Goal: Information Seeking & Learning: Learn about a topic

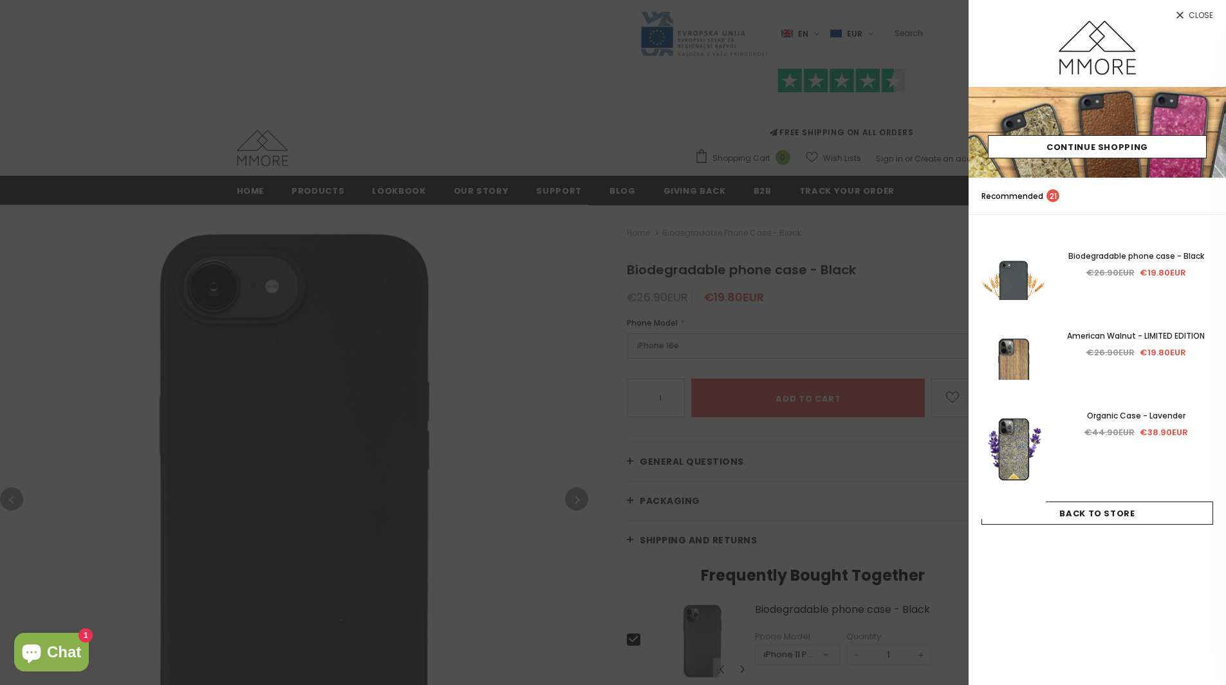
click at [1181, 24] on div at bounding box center [1097, 54] width 257 height 66
click at [1186, 15] on link "Close" at bounding box center [1097, 10] width 257 height 21
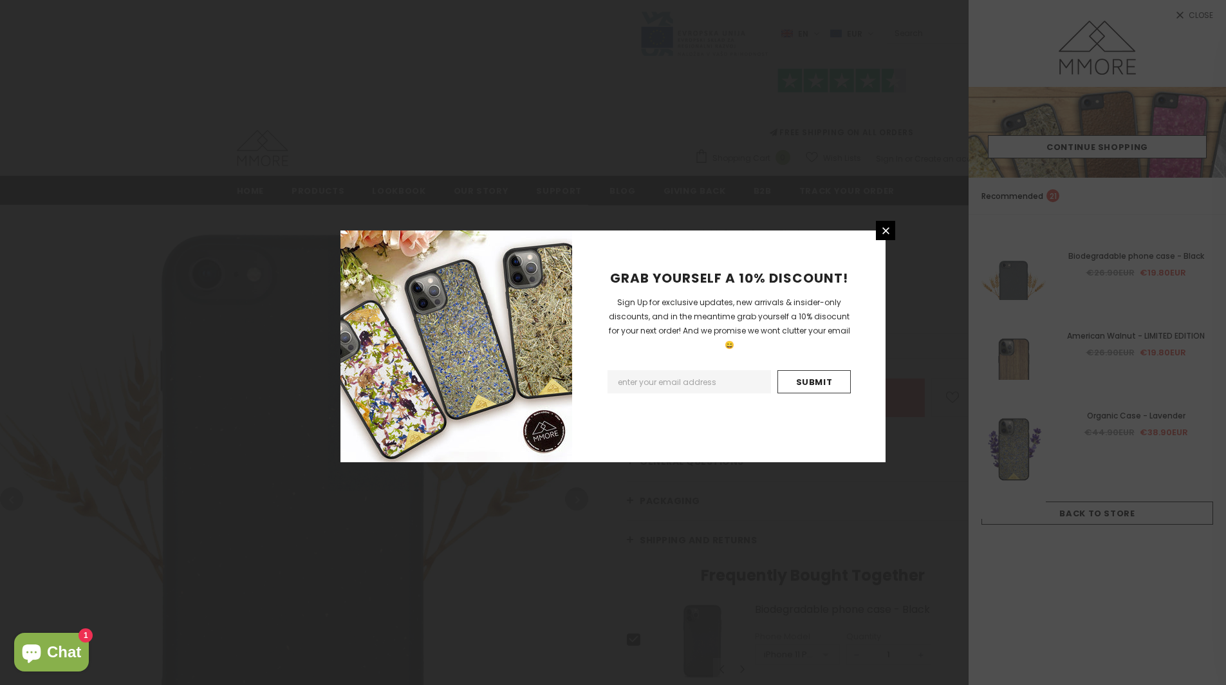
click at [667, 371] on input "Email Address" at bounding box center [689, 381] width 163 height 23
type input "mojcana@yahoo.com"
click at [819, 370] on input "Submit" at bounding box center [813, 381] width 73 height 23
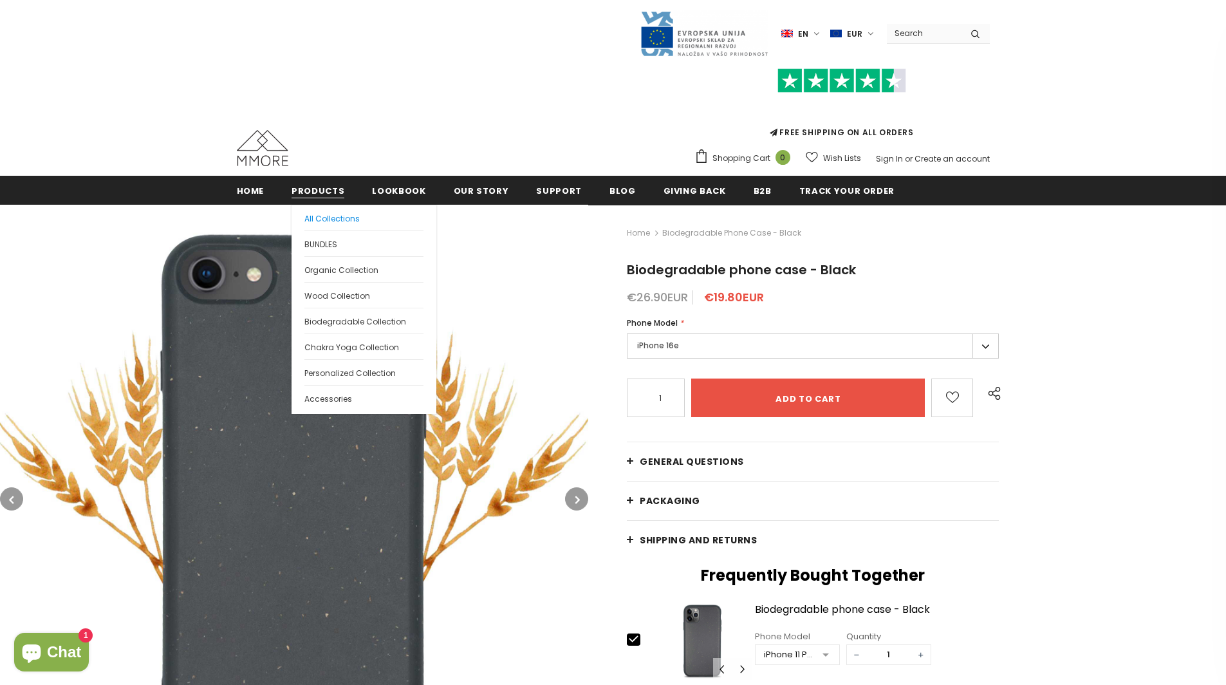
click at [311, 217] on span "All Collections" at bounding box center [331, 218] width 55 height 11
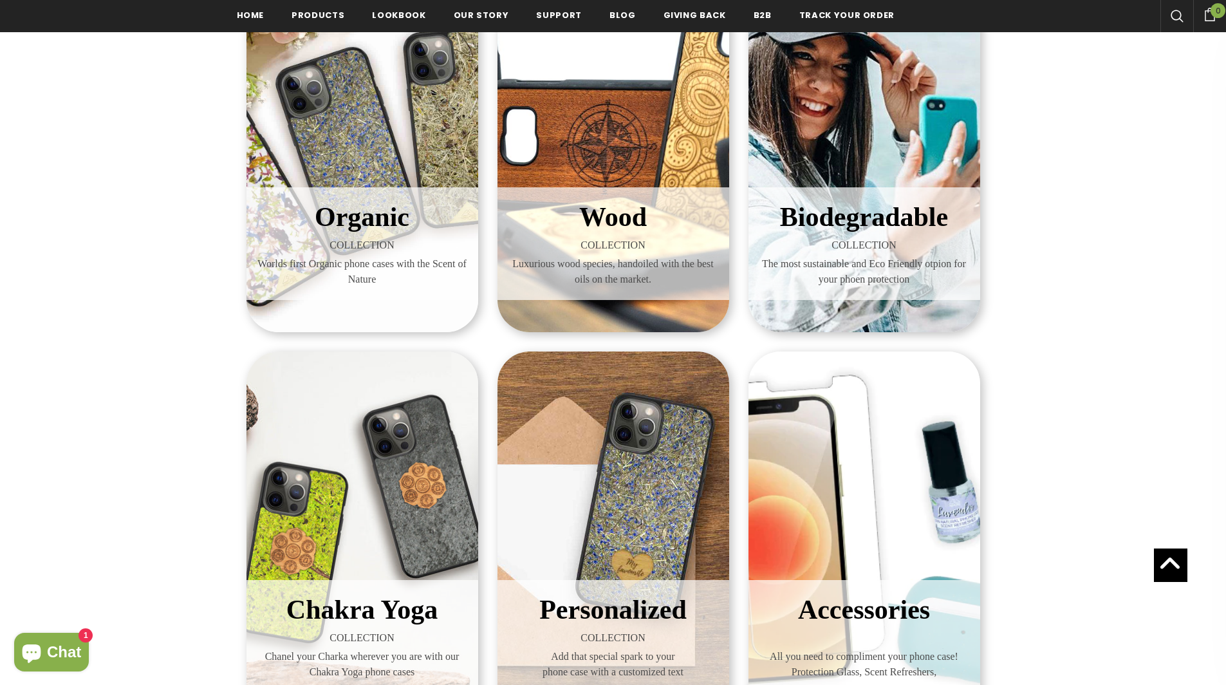
scroll to position [75, 0]
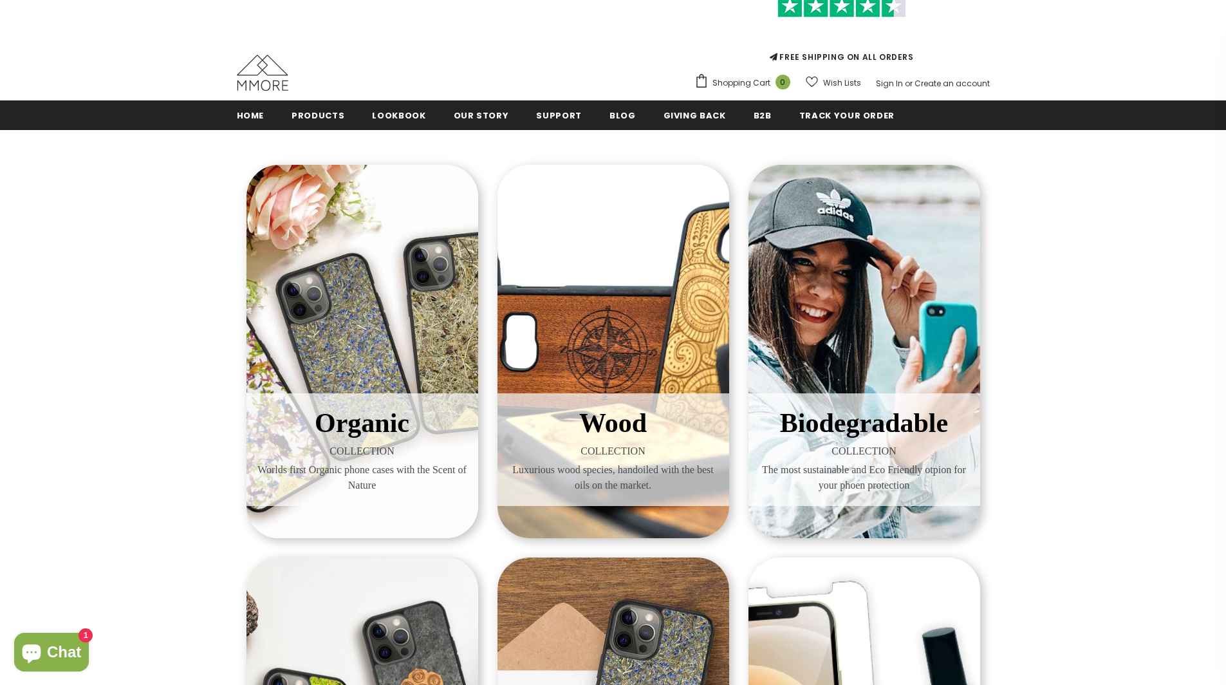
click at [353, 293] on div "Organic COLLECTION Worlds first Organic phone cases with the Scent of Nature" at bounding box center [363, 351] width 232 height 373
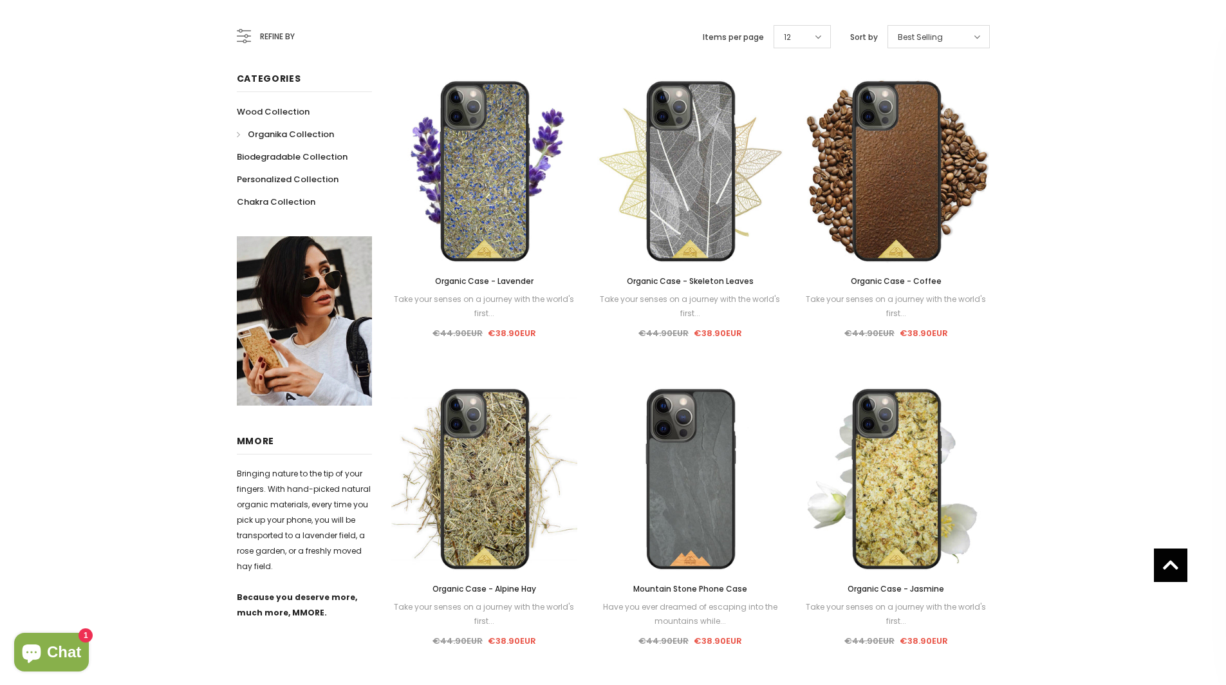
scroll to position [3, 0]
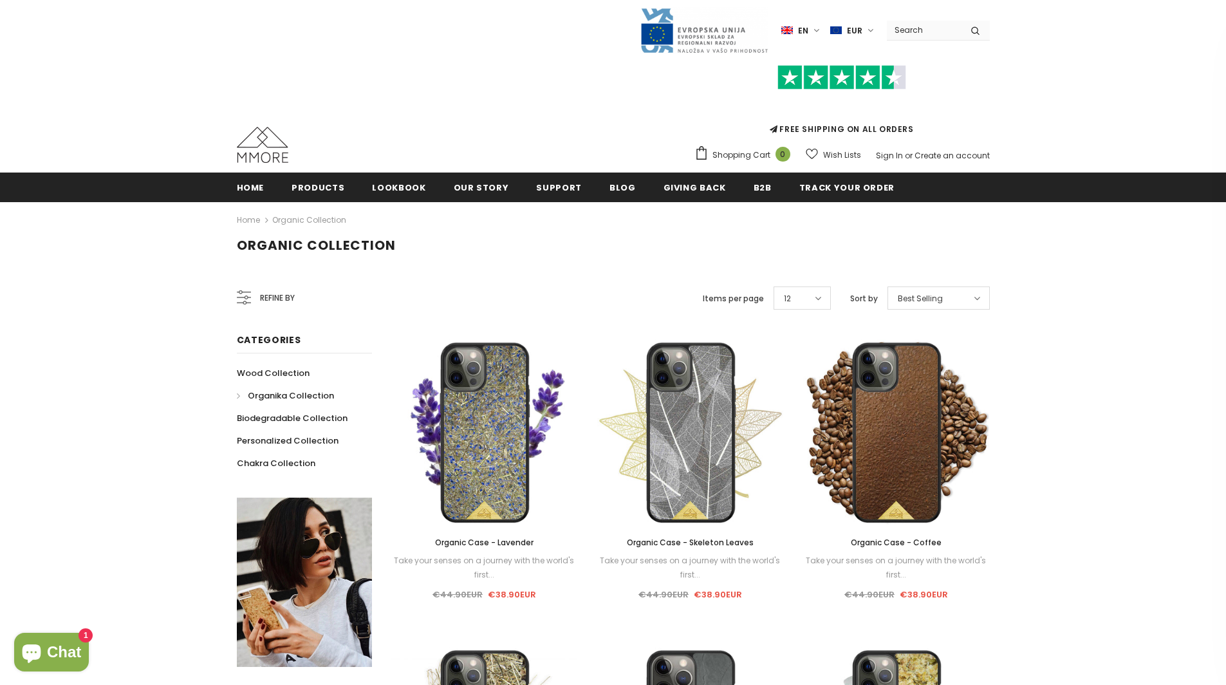
click at [922, 291] on div "Best Selling" at bounding box center [939, 297] width 102 height 23
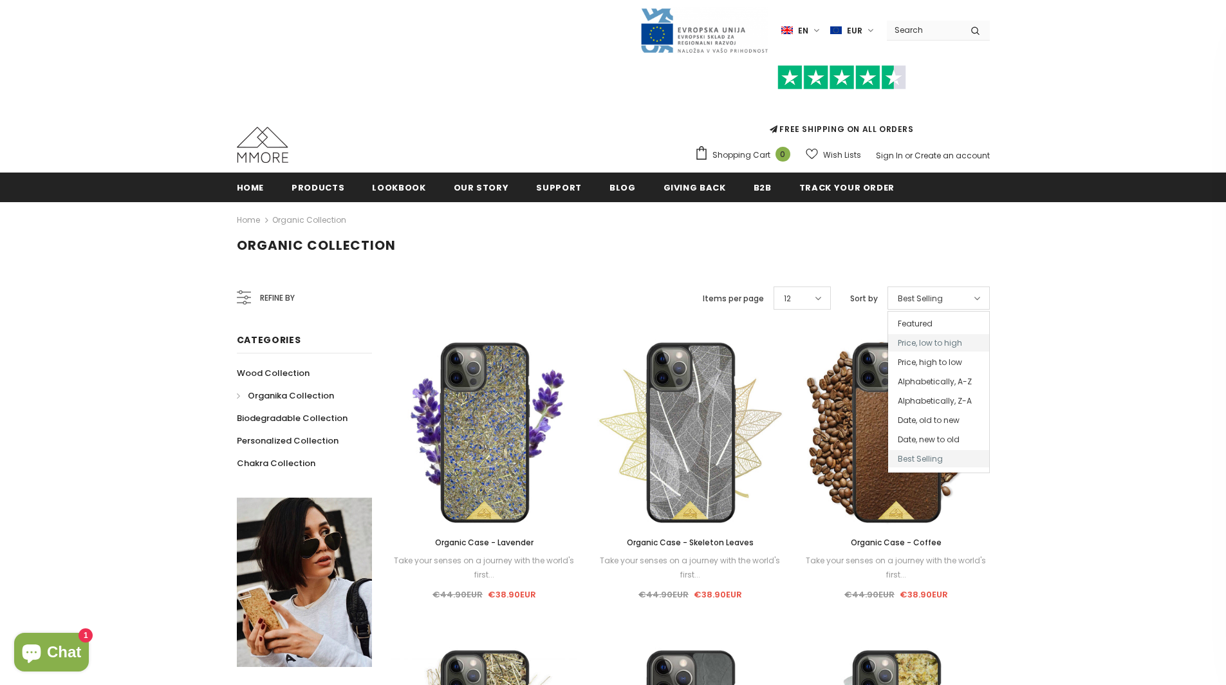
click at [933, 348] on span "Price, low to high" at bounding box center [938, 342] width 101 height 17
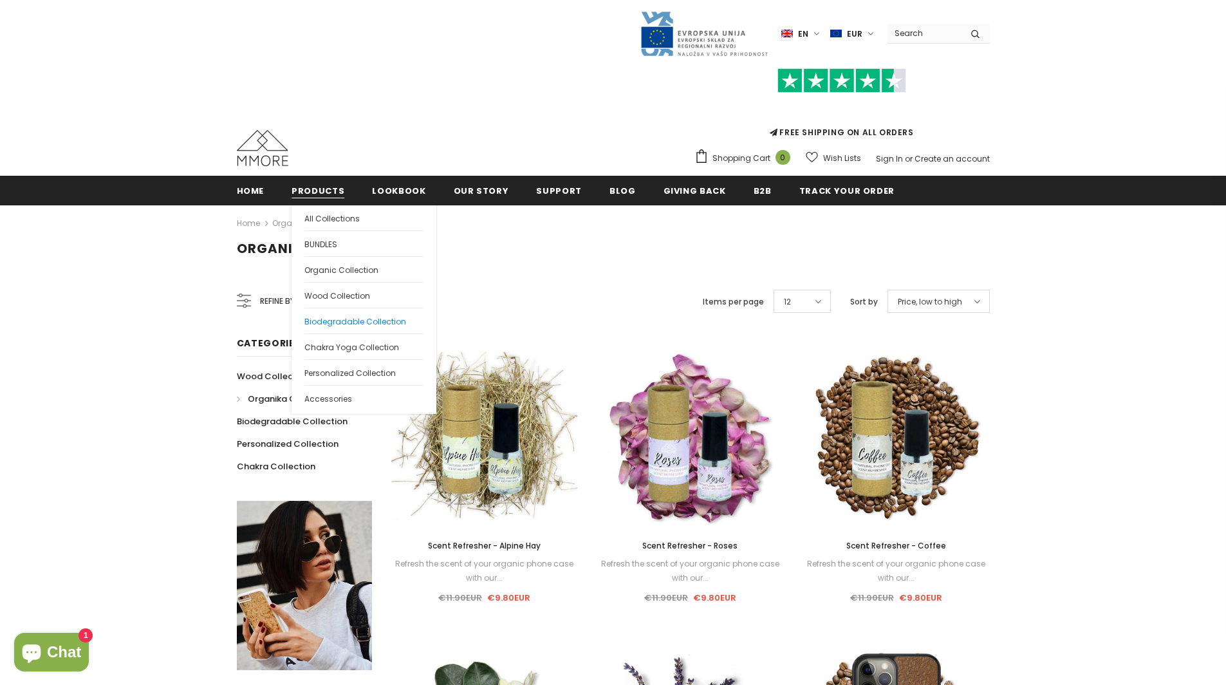
click at [333, 315] on link "Biodegradable Collection" at bounding box center [363, 321] width 119 height 26
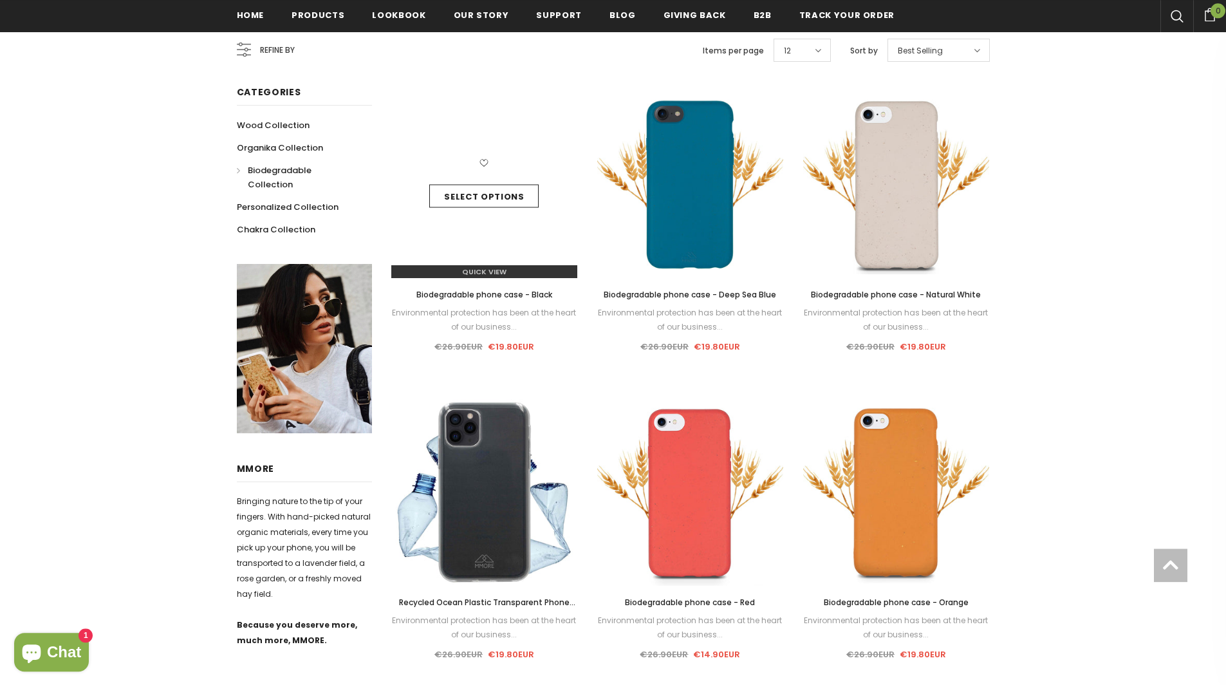
scroll to position [281, 0]
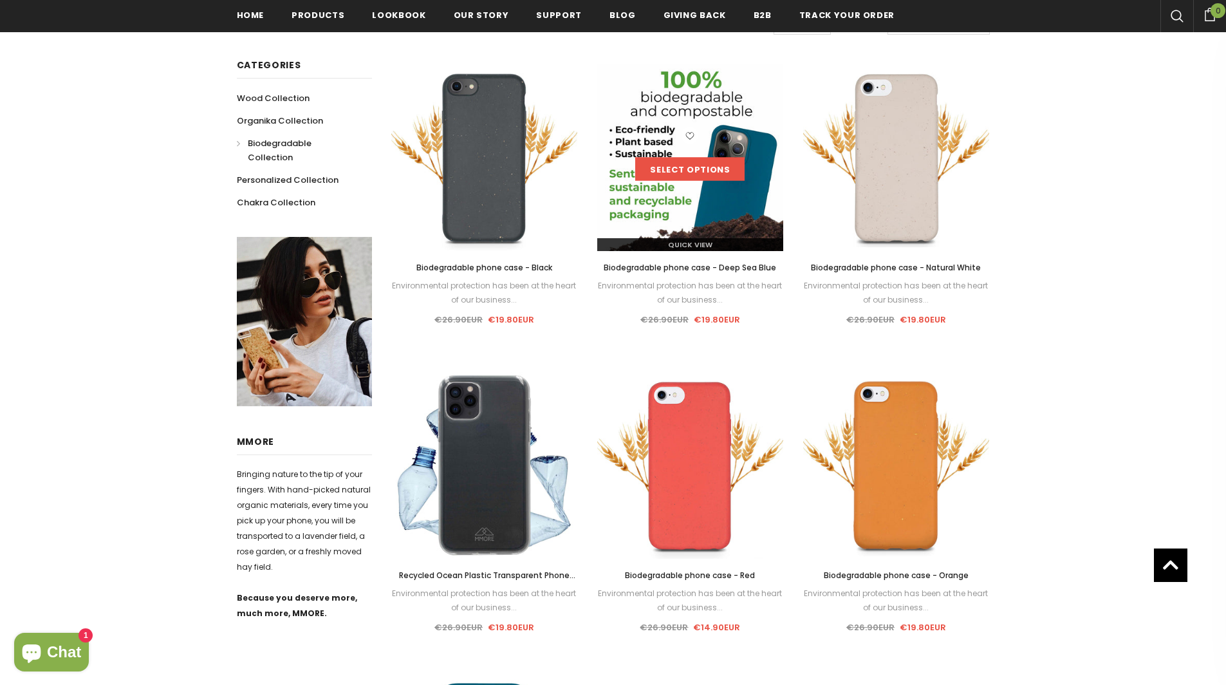
click at [690, 164] on link "Select options" at bounding box center [689, 169] width 109 height 23
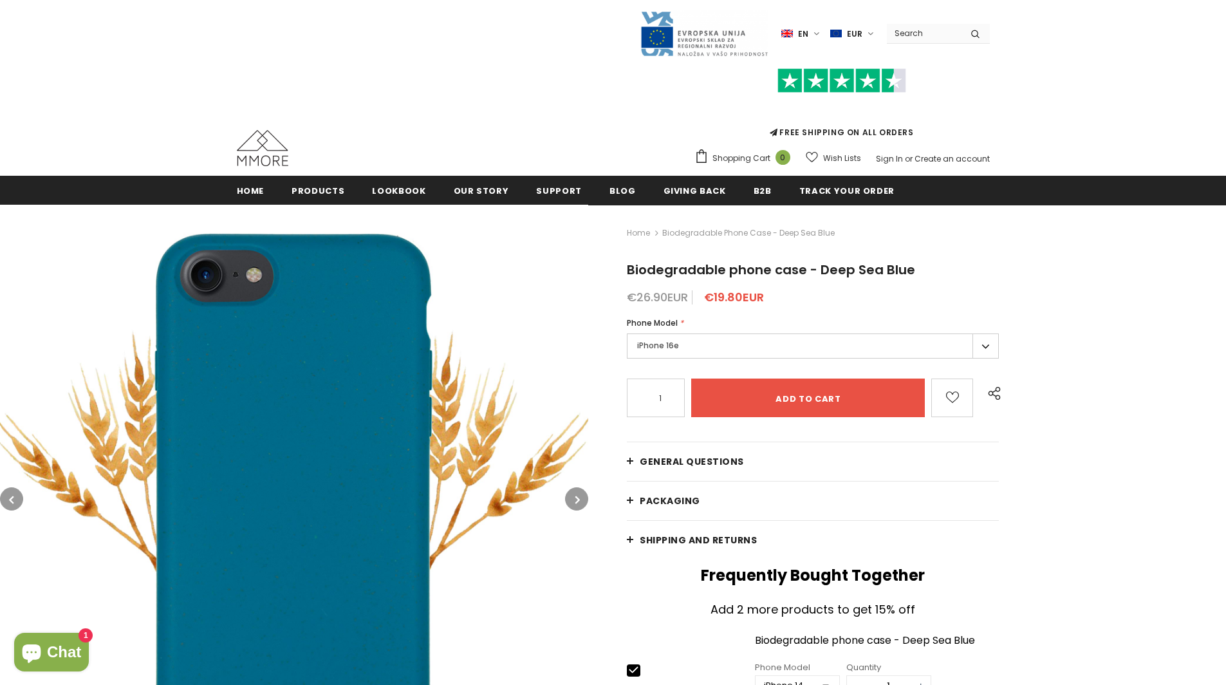
click at [777, 297] on div "€26.90EUR €19.80EUR" at bounding box center [813, 297] width 372 height 13
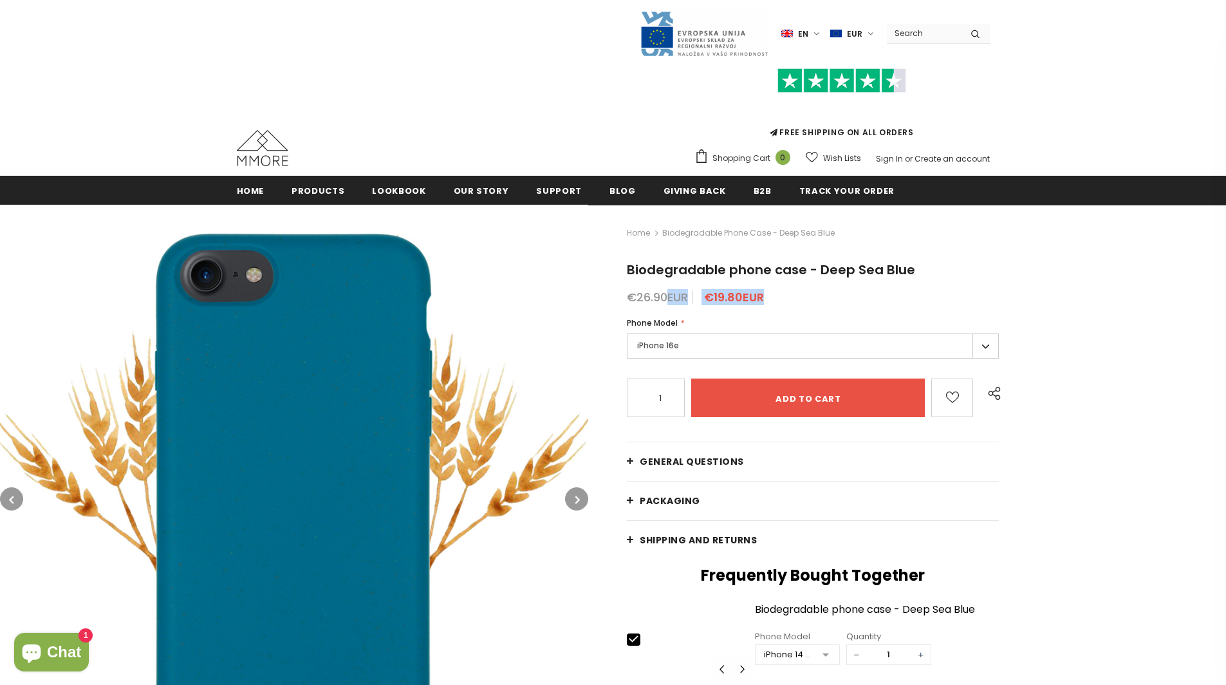
click at [776, 298] on div "€26.90EUR €19.80EUR" at bounding box center [813, 297] width 372 height 13
click at [675, 351] on label "iPhone 16e" at bounding box center [813, 345] width 372 height 25
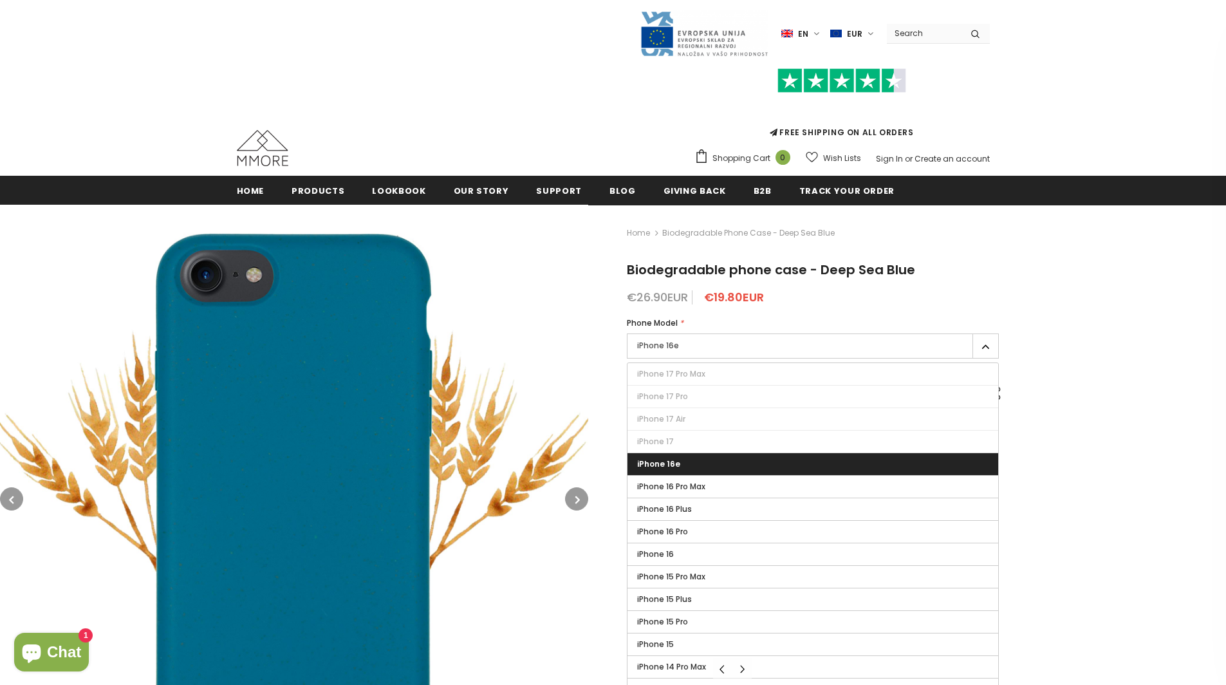
click at [591, 281] on div "Home Biodegradable phone case - Deep Sea Blue Biodegradable phone case - Deep S…" at bounding box center [907, 595] width 638 height 780
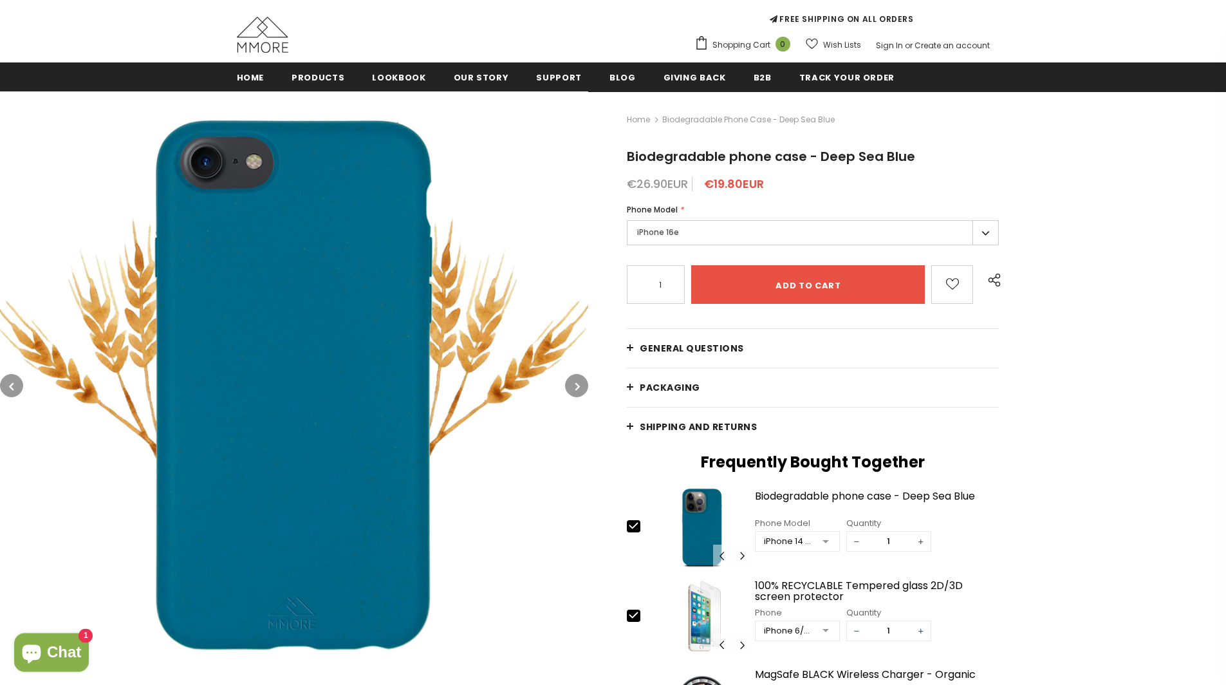
scroll to position [209, 0]
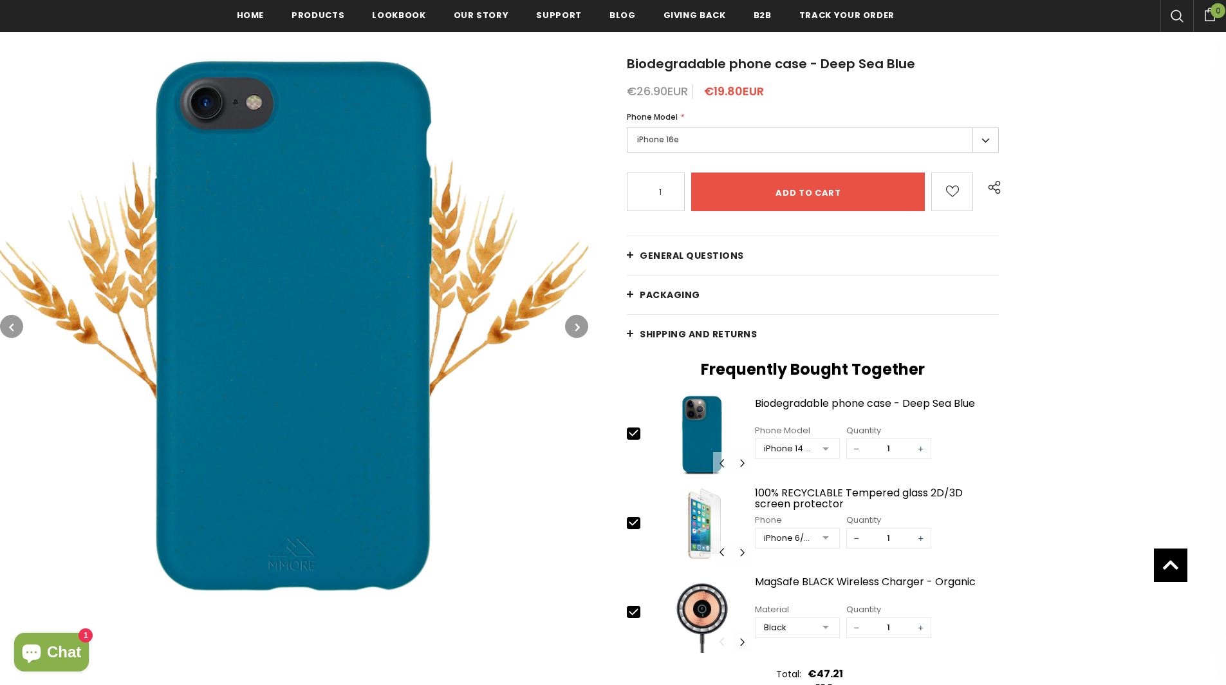
click at [684, 249] on link "General Questions" at bounding box center [813, 255] width 372 height 39
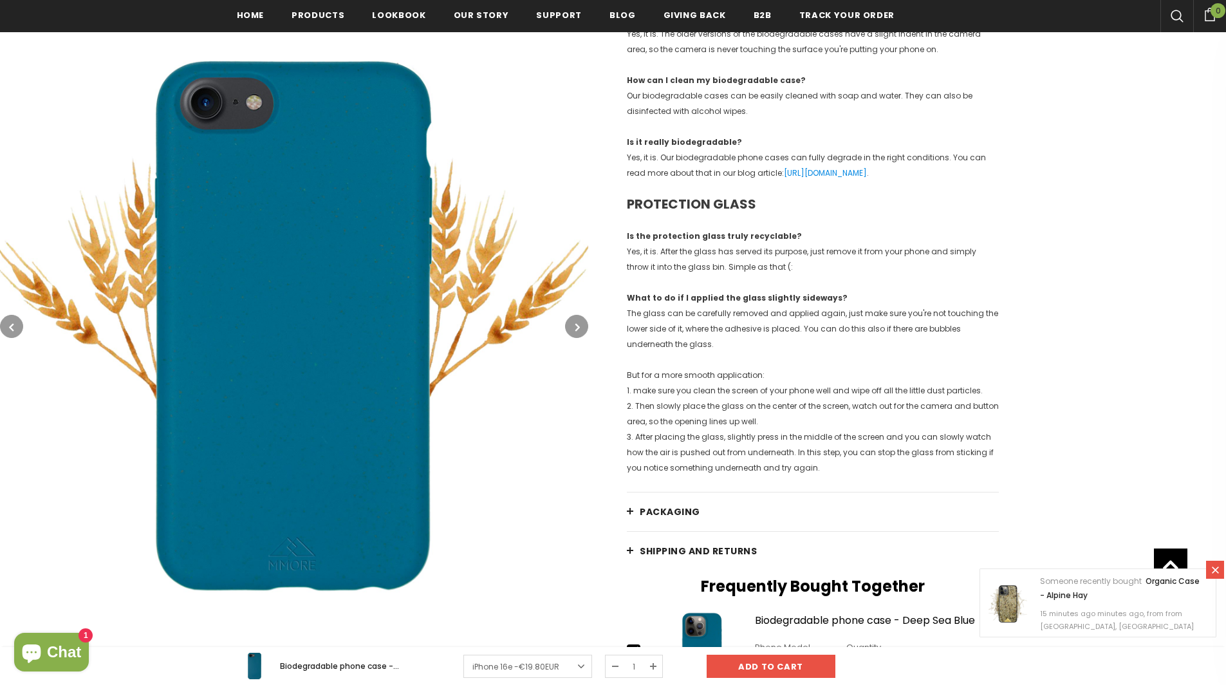
scroll to position [1569, 0]
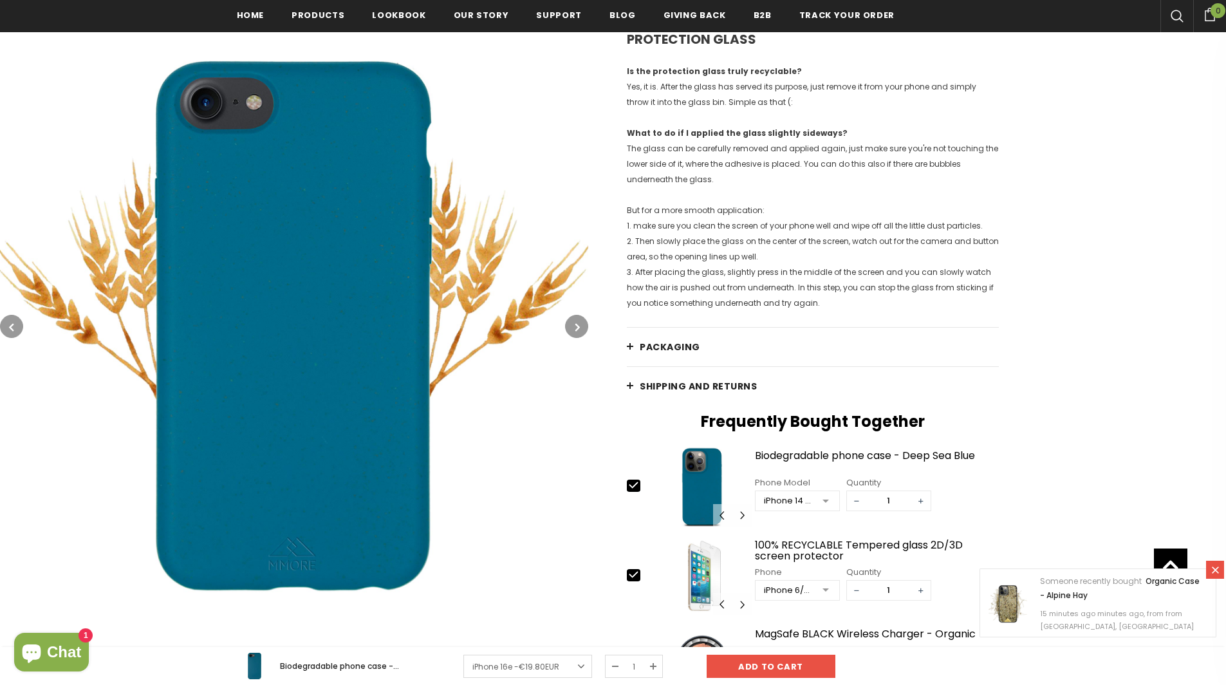
click at [670, 353] on span "PACKAGING" at bounding box center [670, 346] width 61 height 13
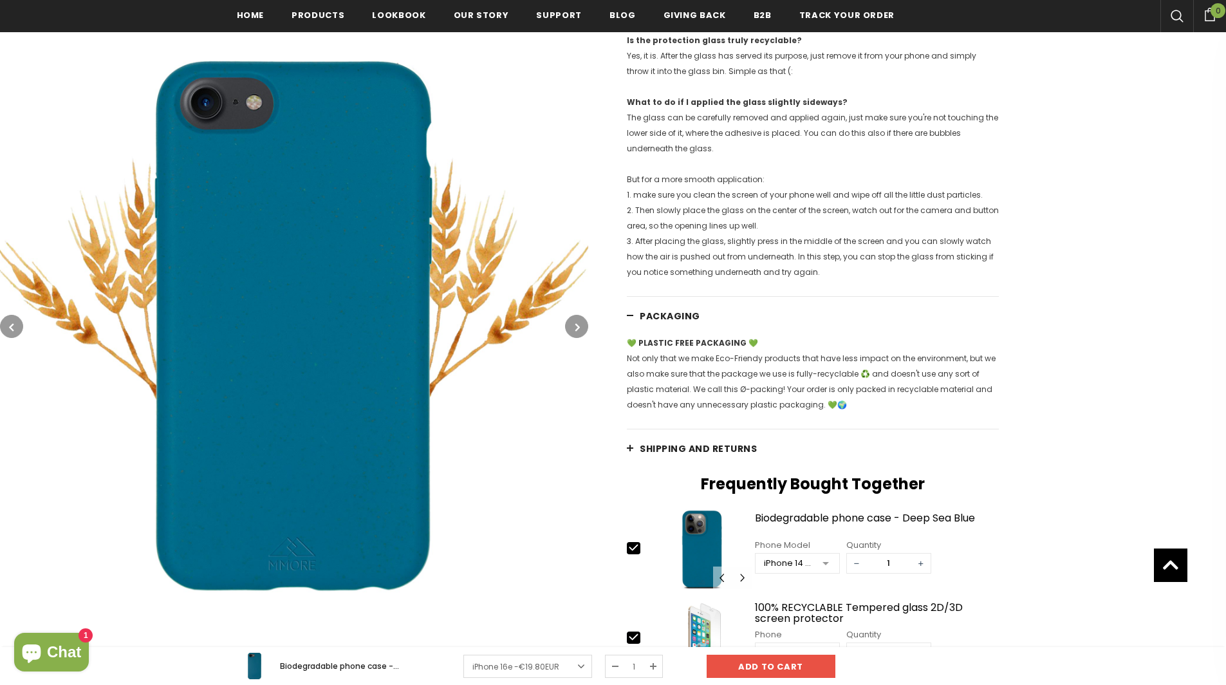
scroll to position [1610, 0]
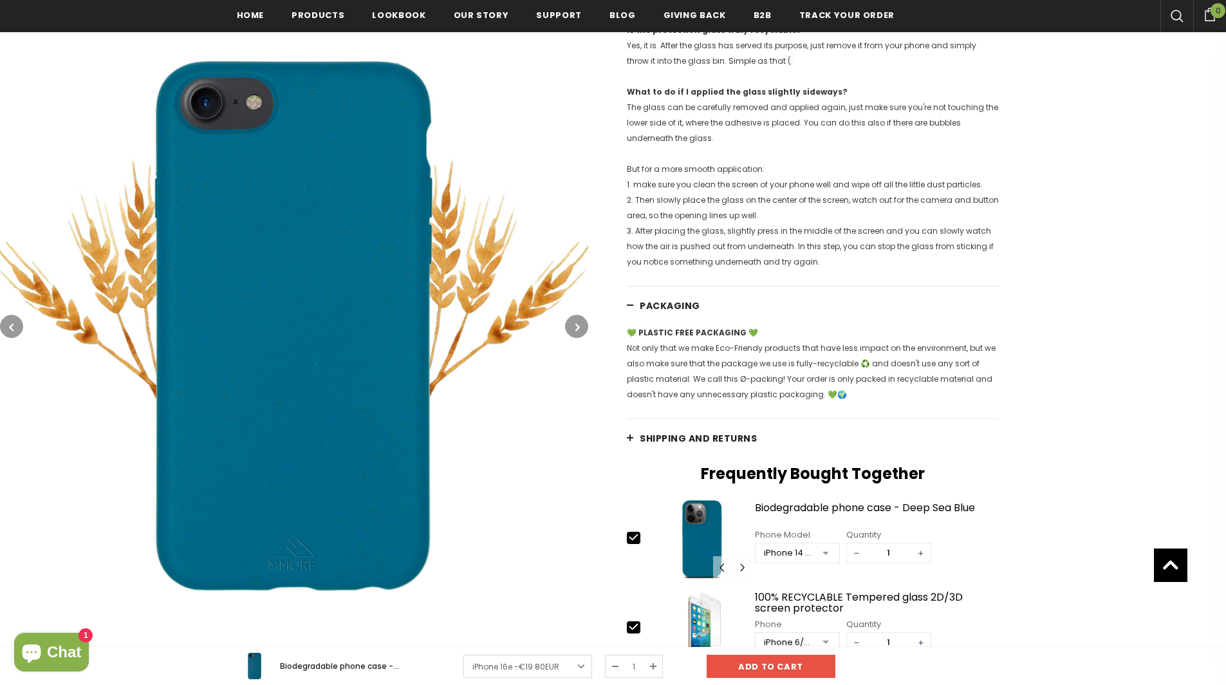
click at [70, 647] on span "Chat" at bounding box center [64, 651] width 34 height 19
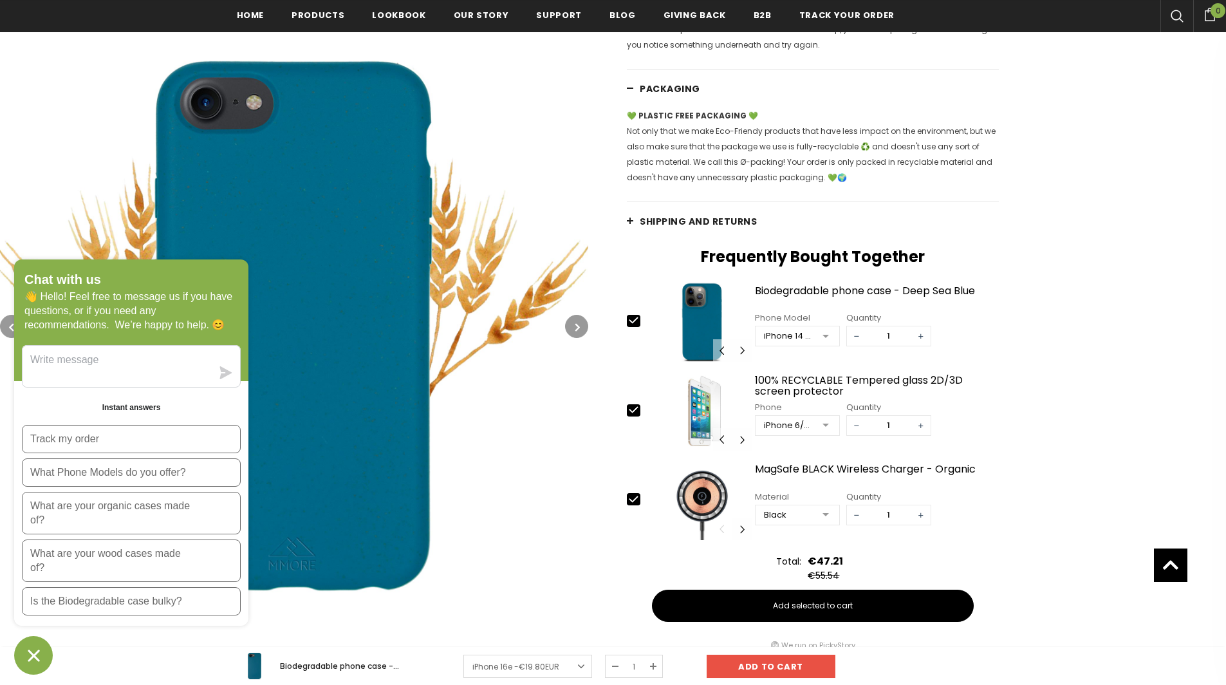
scroll to position [1774, 0]
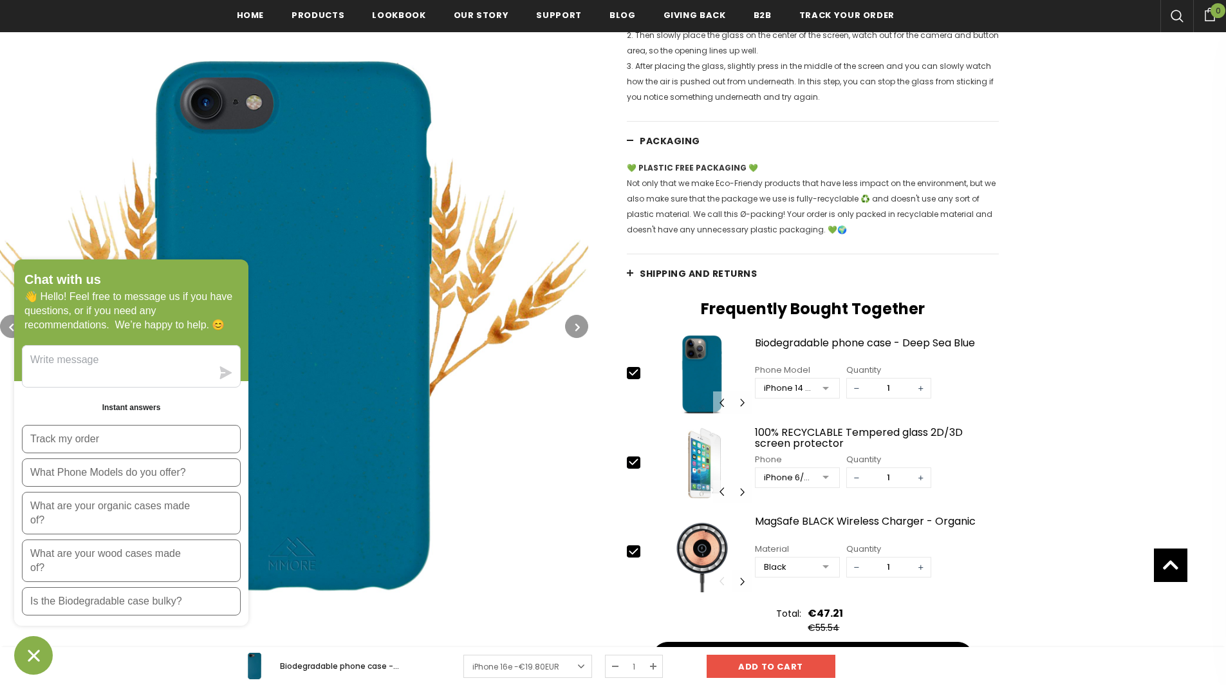
click at [517, 474] on img at bounding box center [294, 326] width 588 height 588
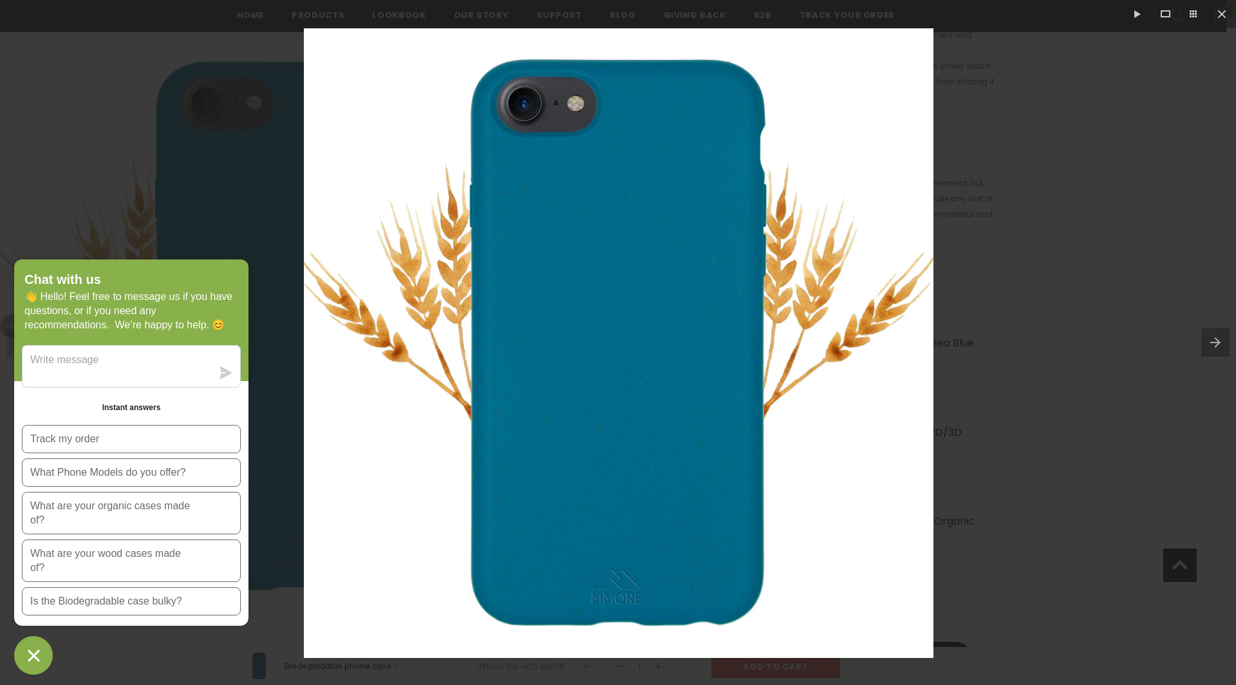
click at [1114, 143] on div at bounding box center [618, 342] width 1236 height 685
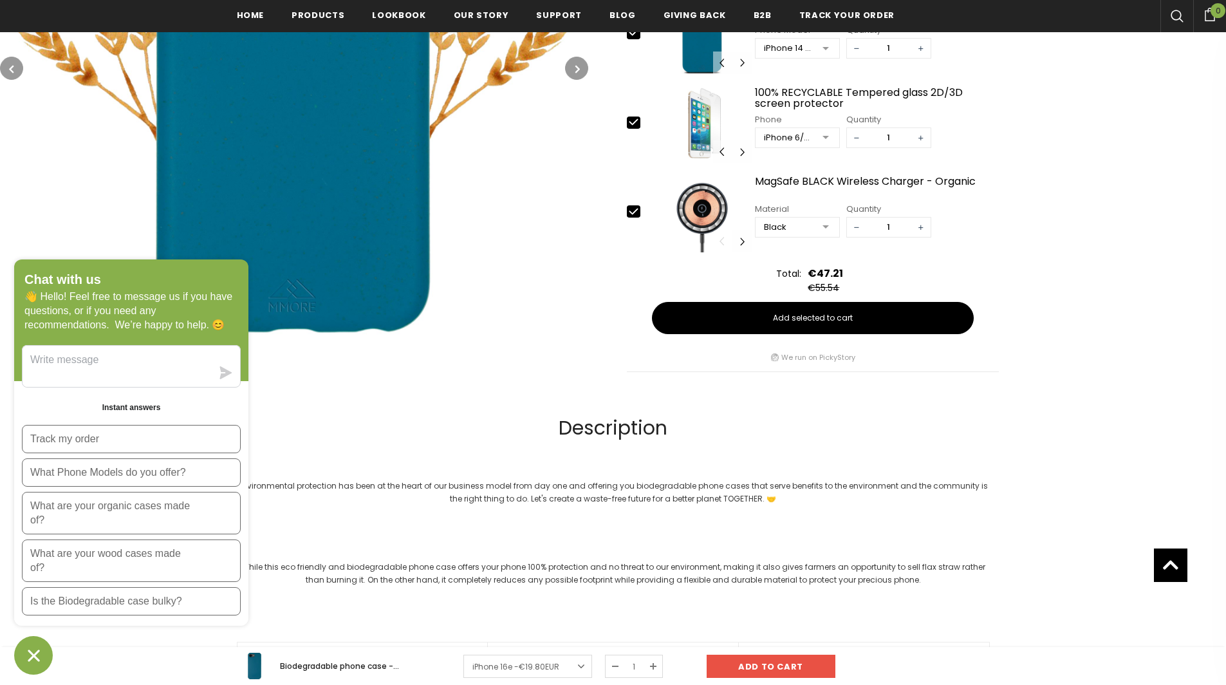
scroll to position [2186, 0]
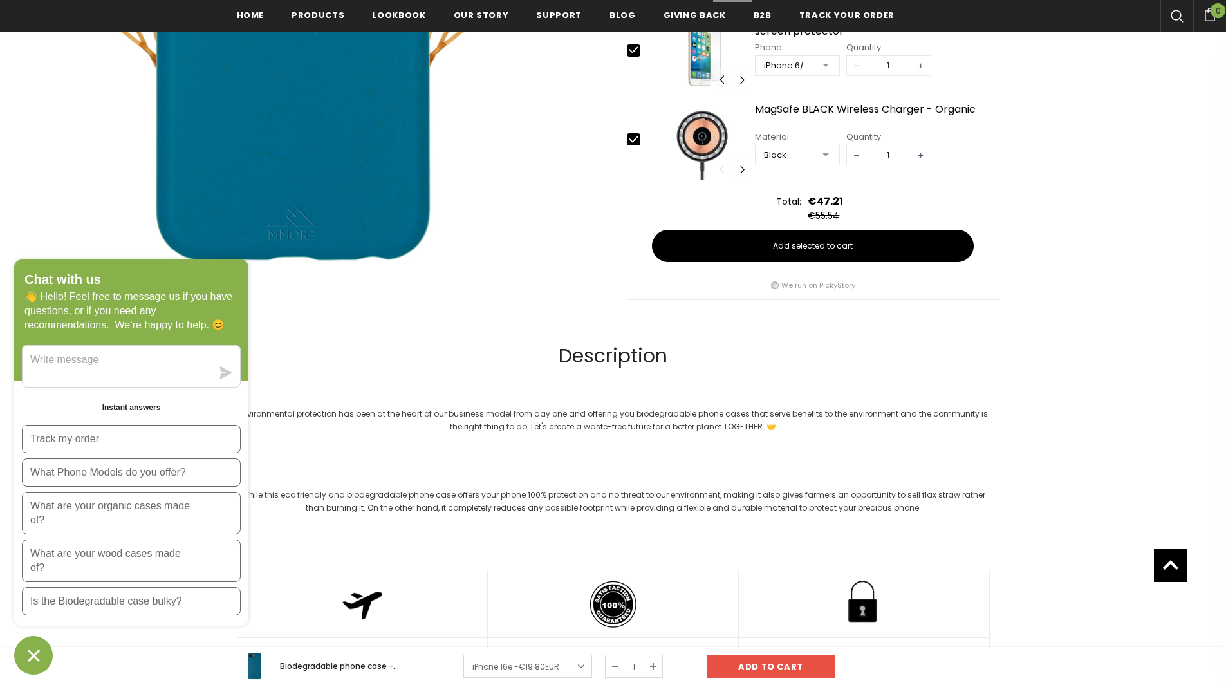
click at [35, 646] on icon "Chat window" at bounding box center [34, 656] width 20 height 20
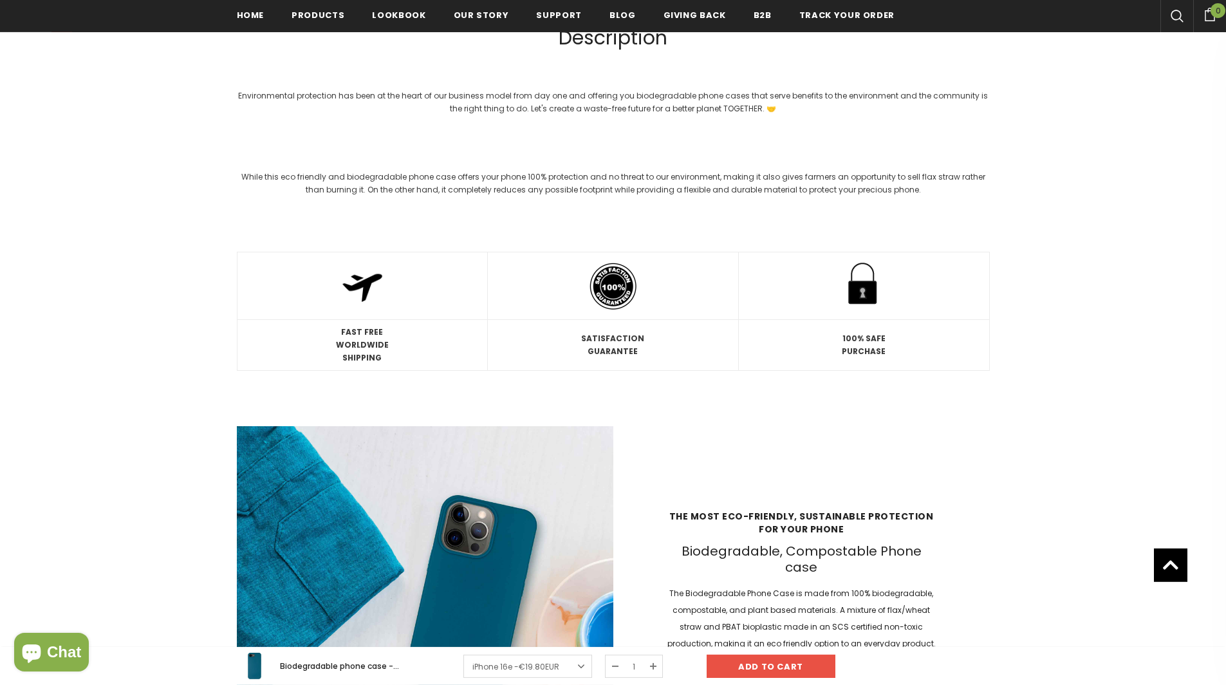
scroll to position [2506, 0]
click at [353, 349] on strong "WORLDWIDE" at bounding box center [362, 343] width 53 height 11
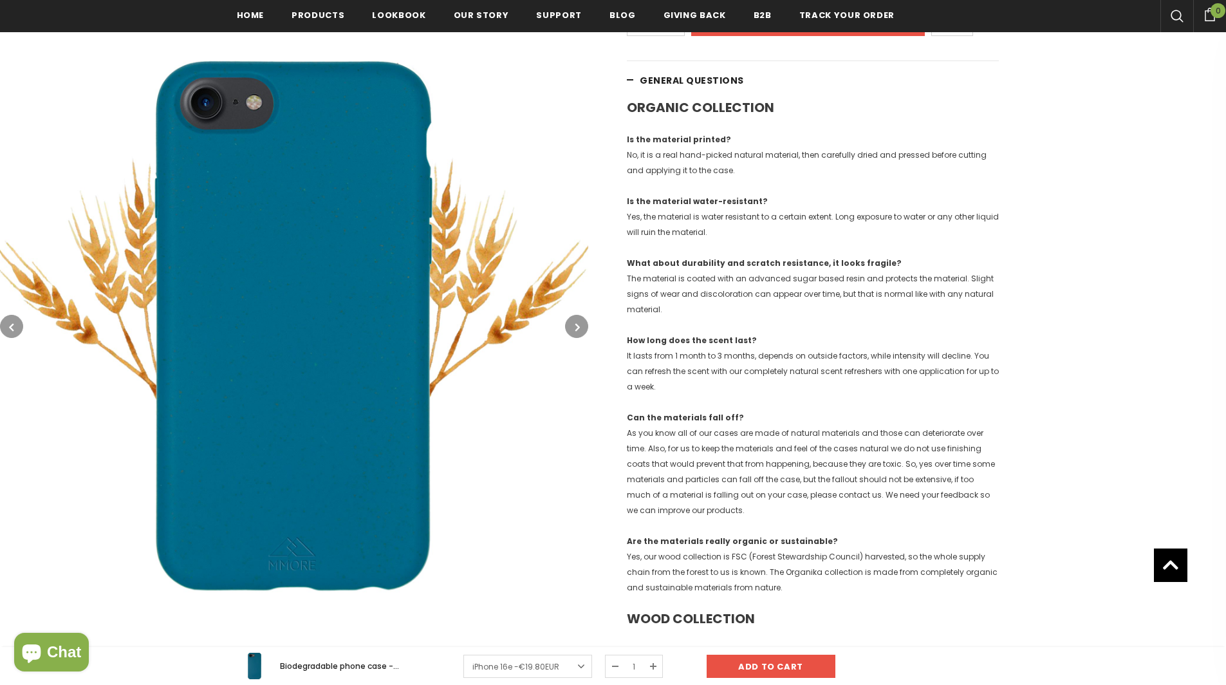
scroll to position [0, 0]
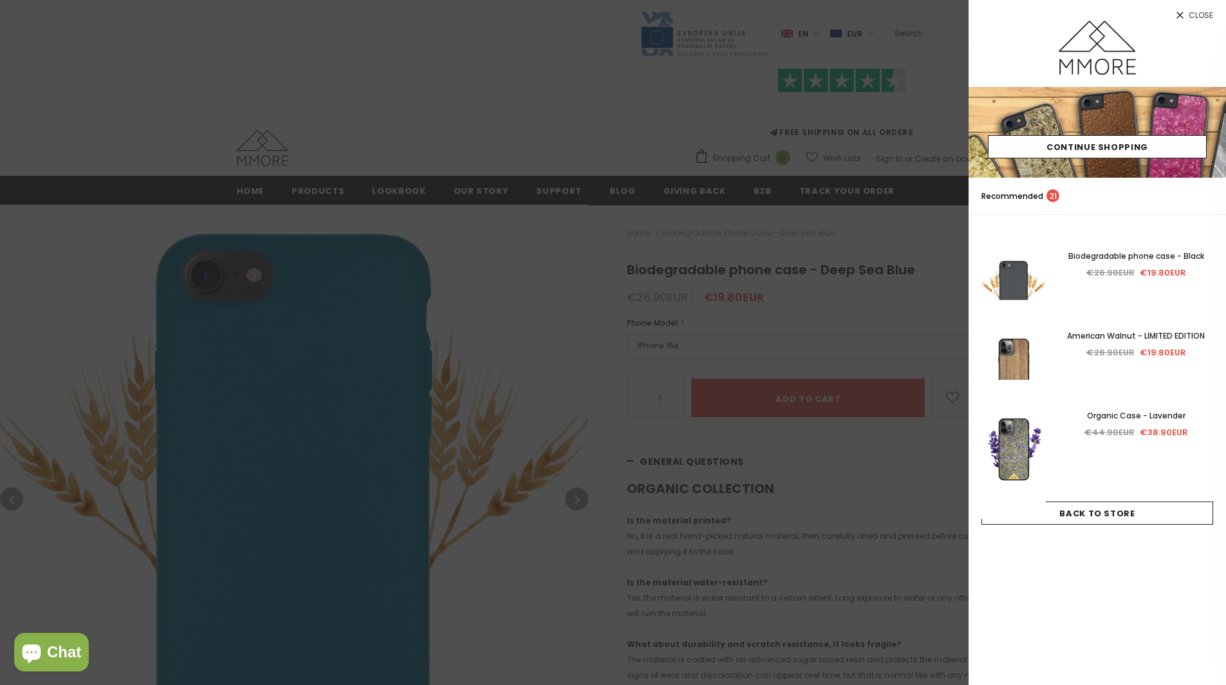
click at [1201, 15] on span "Close" at bounding box center [1201, 16] width 24 height 8
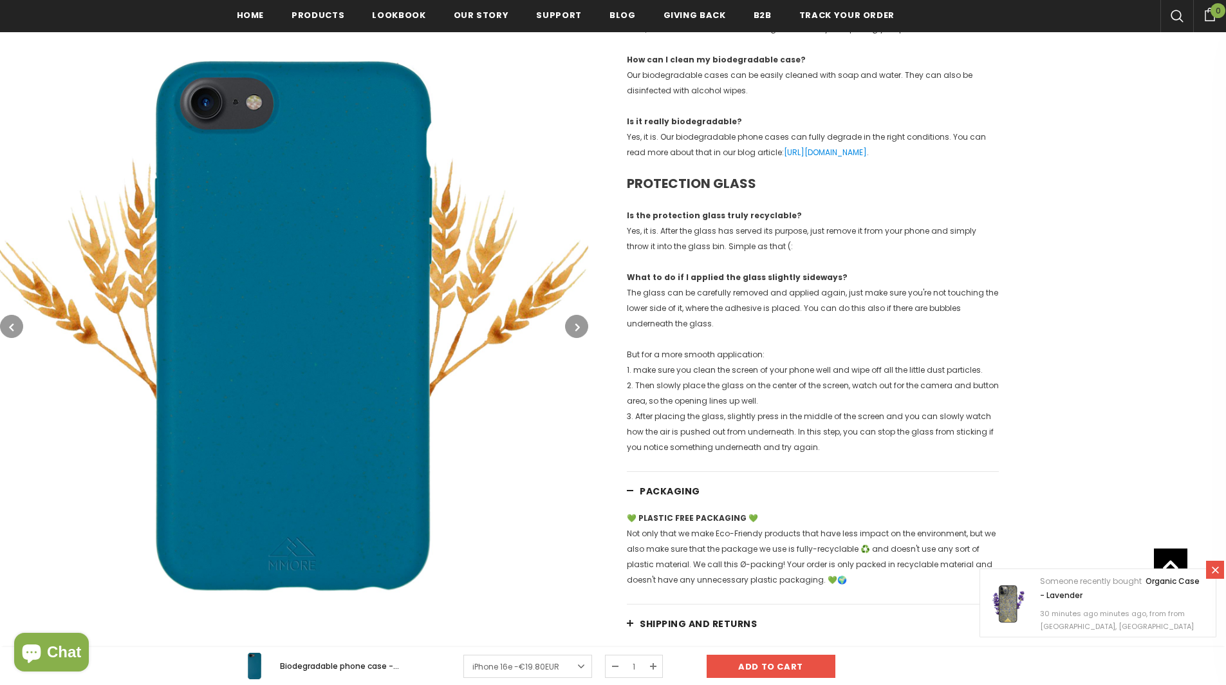
scroll to position [528, 0]
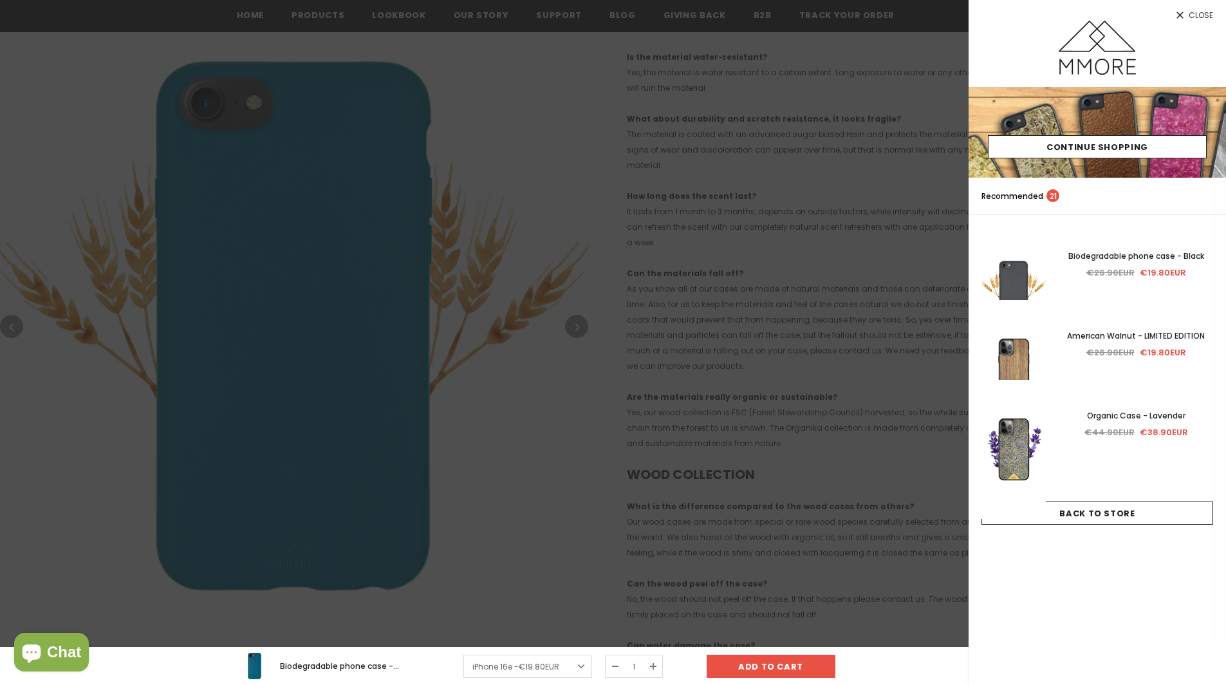
click at [572, 145] on div at bounding box center [613, 342] width 1226 height 685
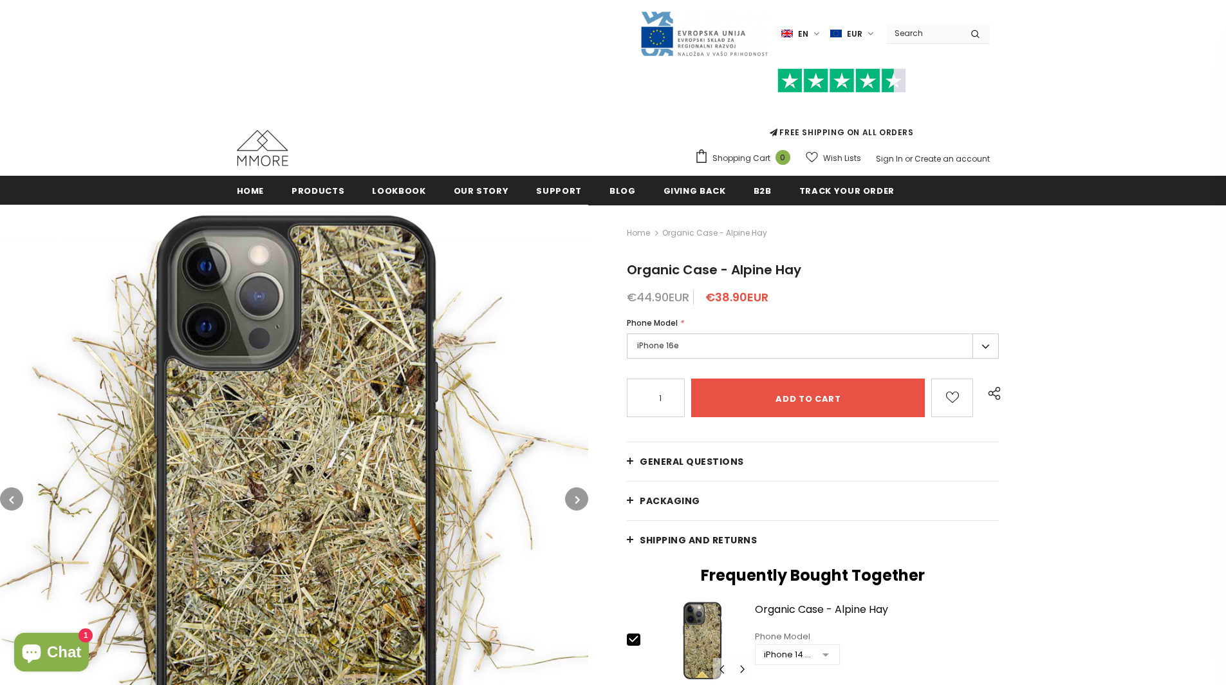
scroll to position [185, 0]
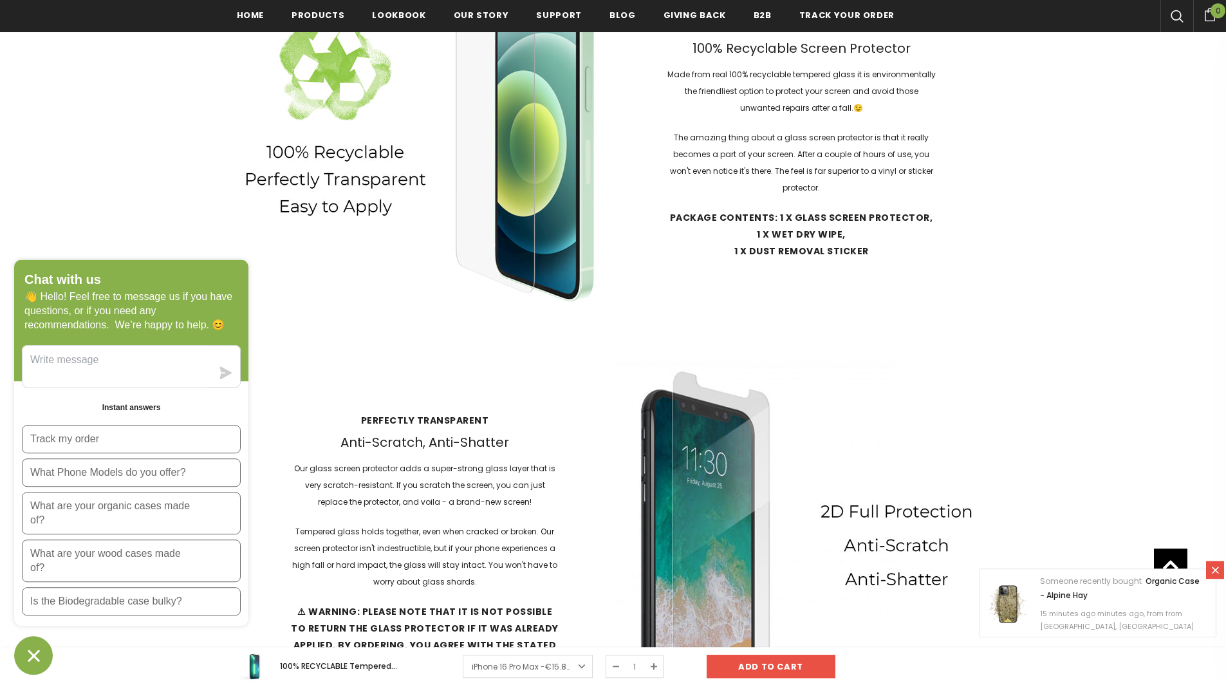
scroll to position [1586, 0]
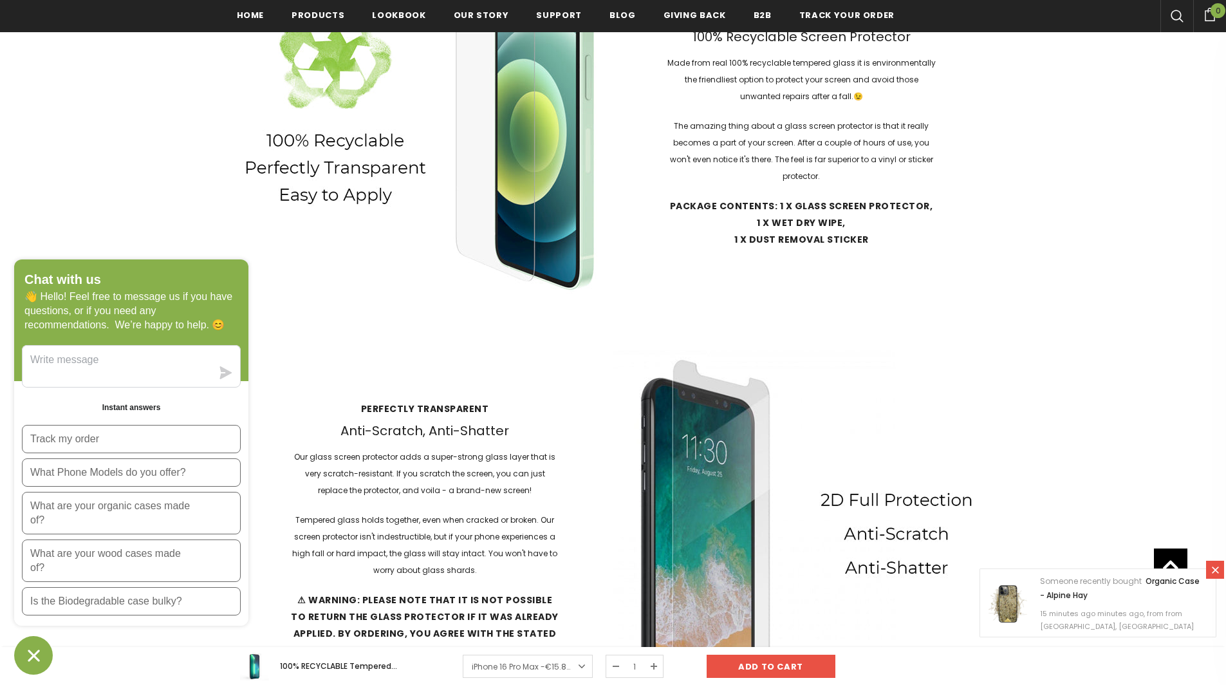
click at [1215, 566] on icon at bounding box center [1215, 569] width 11 height 11
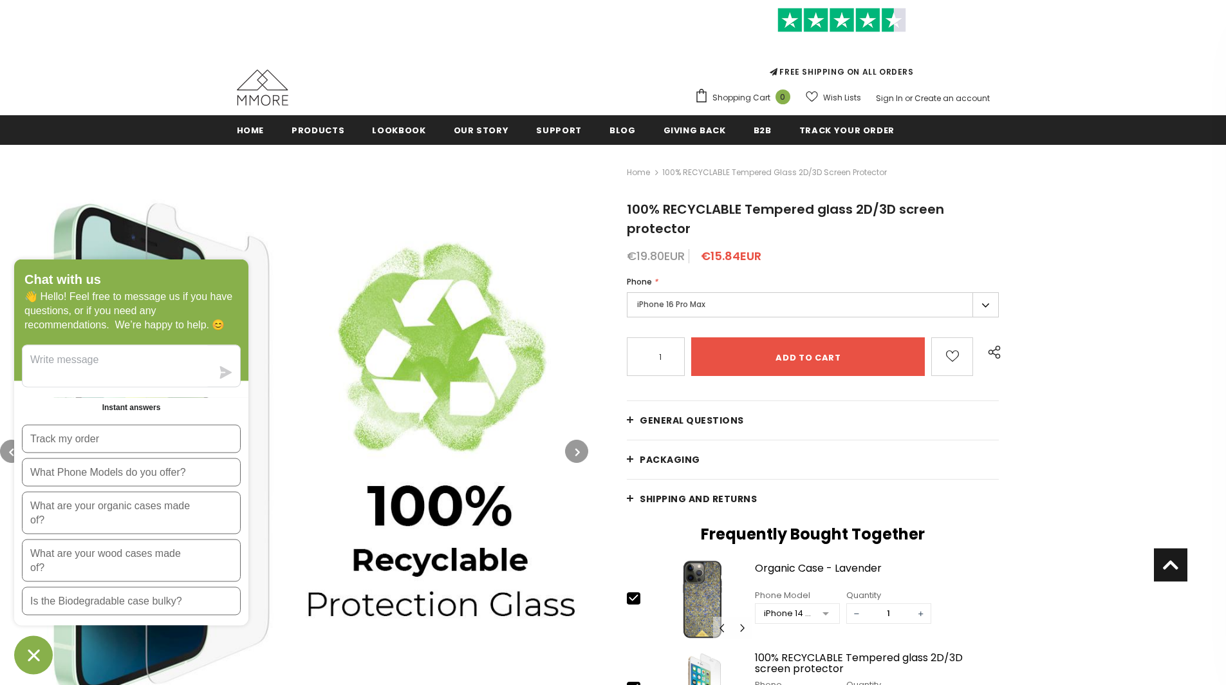
scroll to position [0, 0]
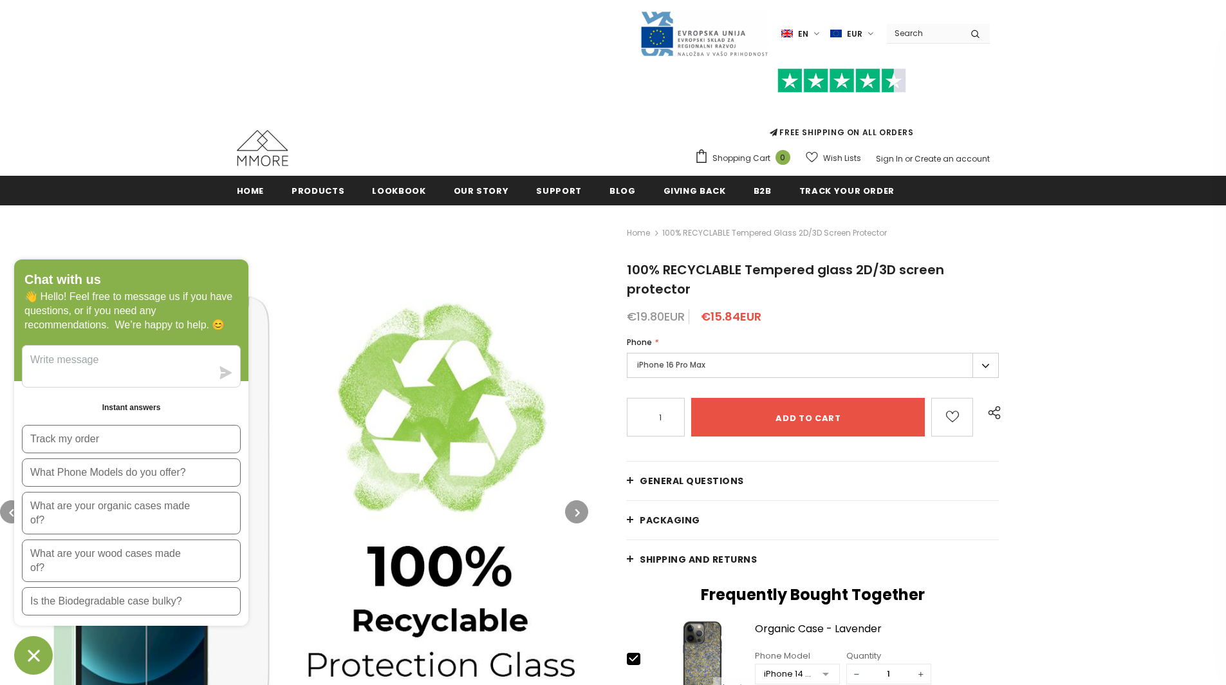
click at [692, 362] on label "iPhone 16 Pro Max" at bounding box center [813, 365] width 372 height 25
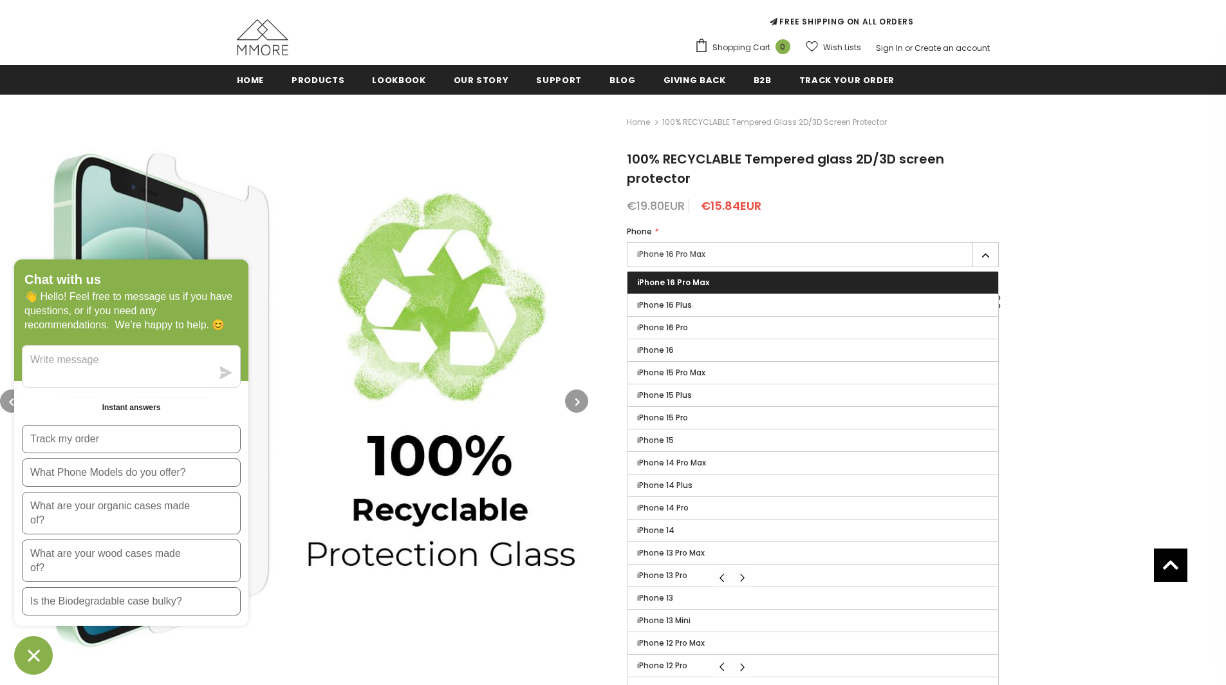
scroll to position [31, 0]
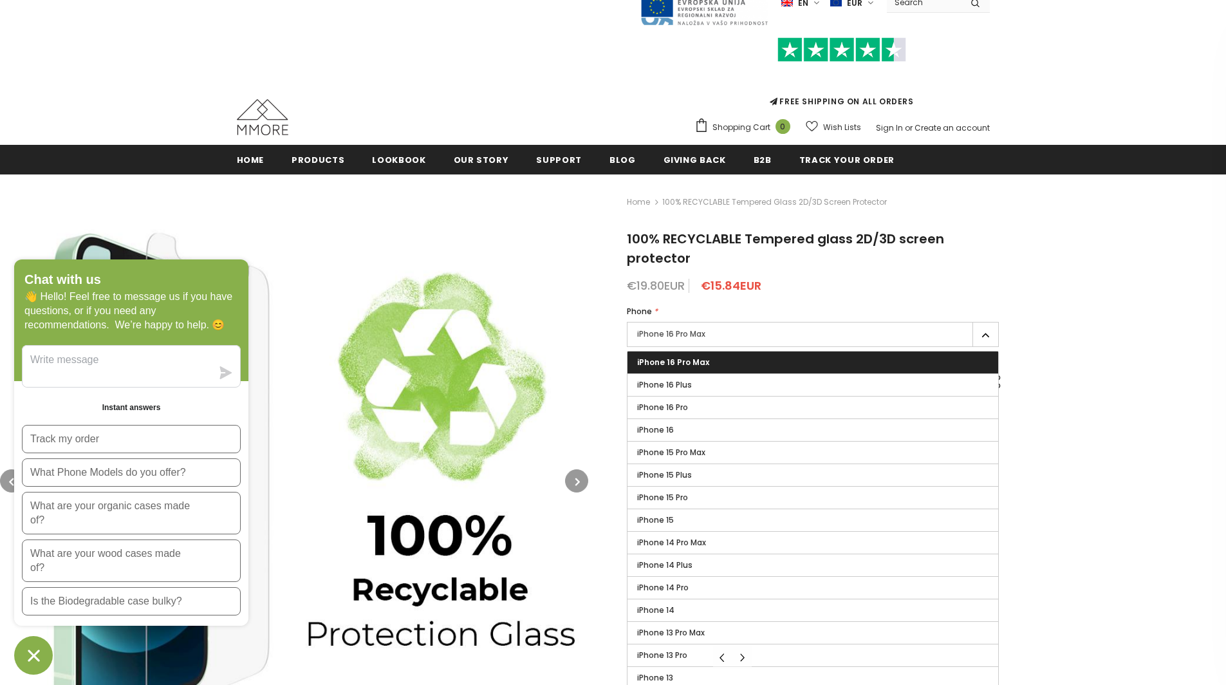
click at [597, 196] on div "Home 100% RECYCLABLE Tempered glass 2D/3D screen protector 100% RECYCLABLE Temp…" at bounding box center [907, 663] width 638 height 978
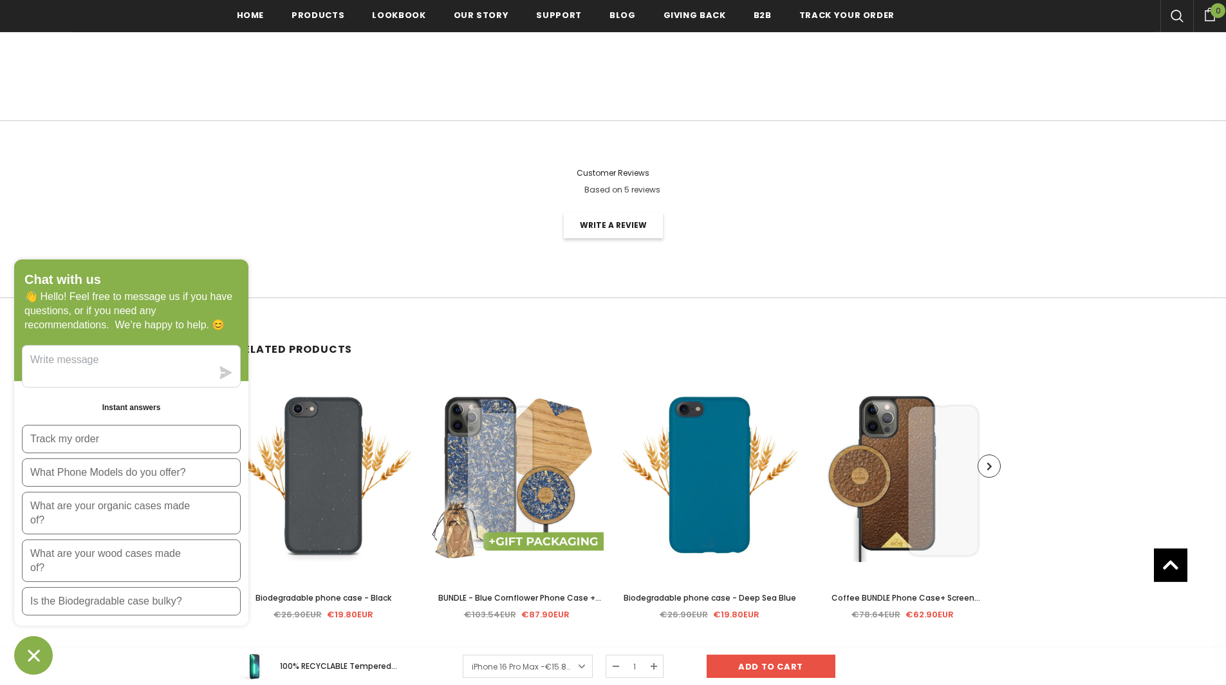
scroll to position [2897, 0]
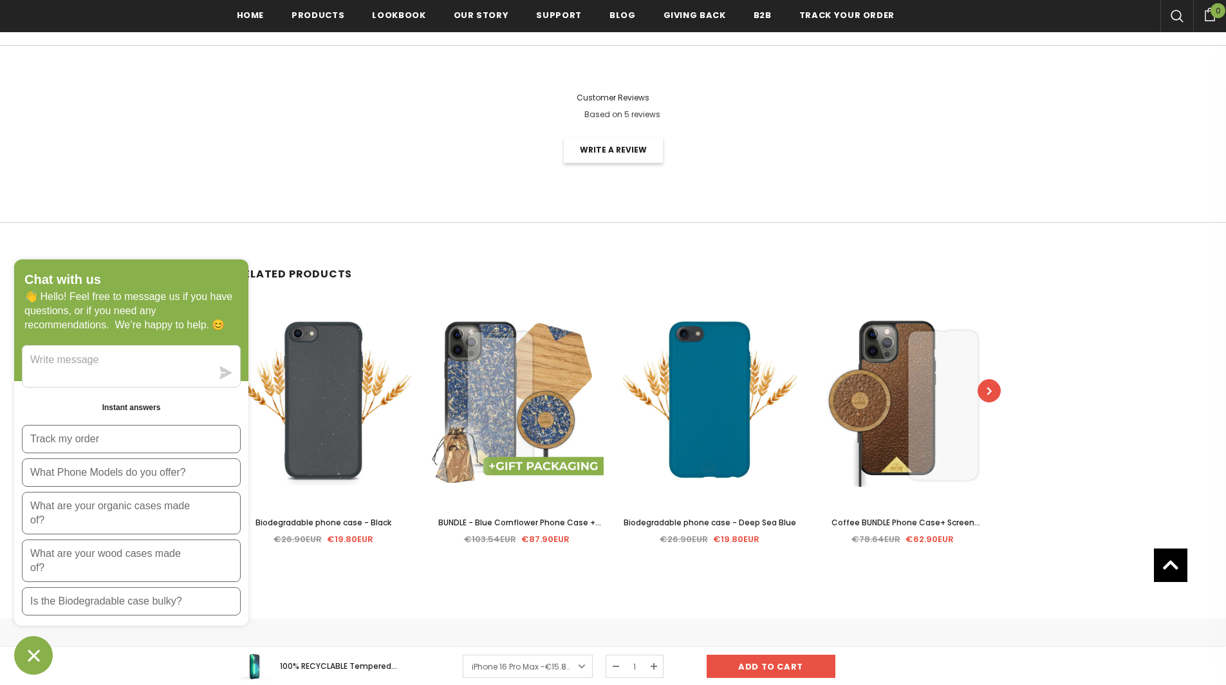
click at [994, 396] on button "button" at bounding box center [989, 390] width 23 height 23
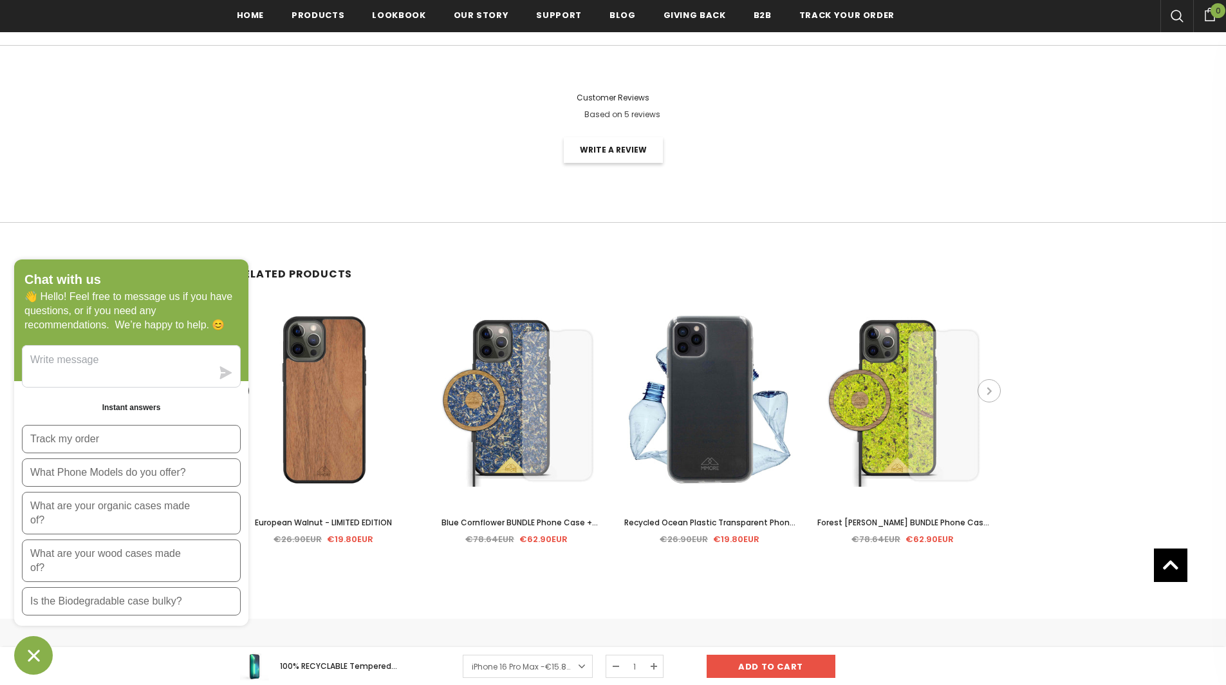
click at [994, 396] on button "button" at bounding box center [989, 390] width 23 height 23
click at [37, 662] on icon "Chat window" at bounding box center [34, 656] width 20 height 20
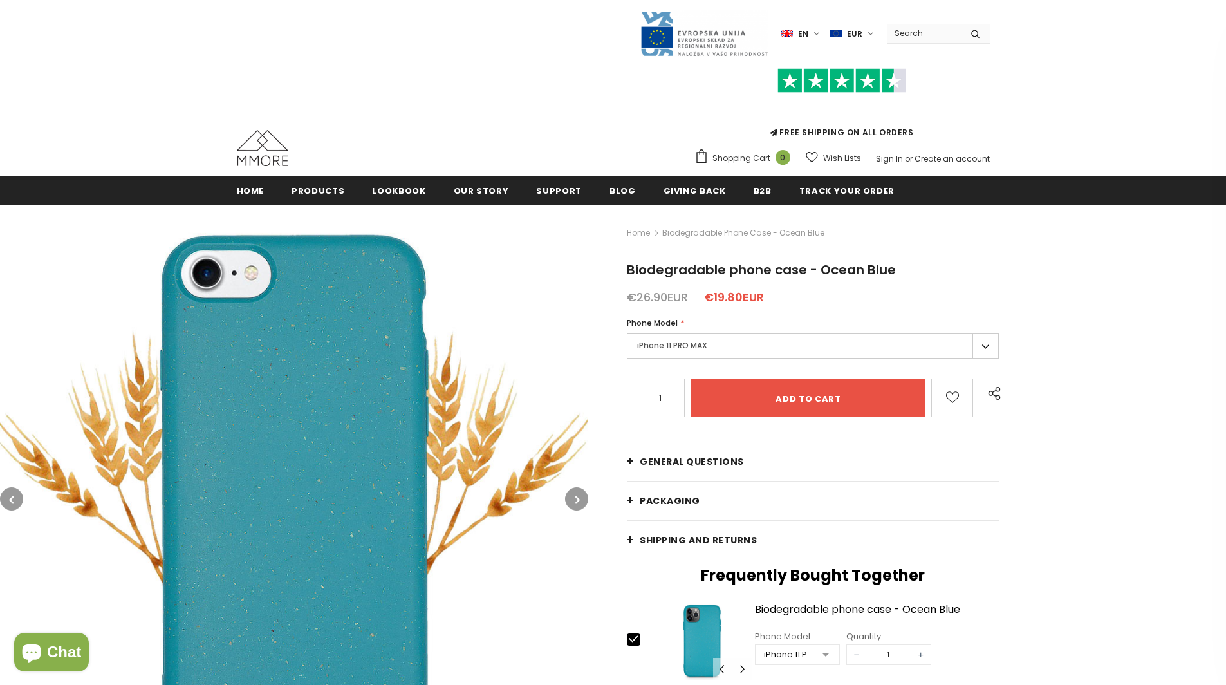
click at [698, 357] on label "iPhone 11 PRO MAX" at bounding box center [813, 345] width 372 height 25
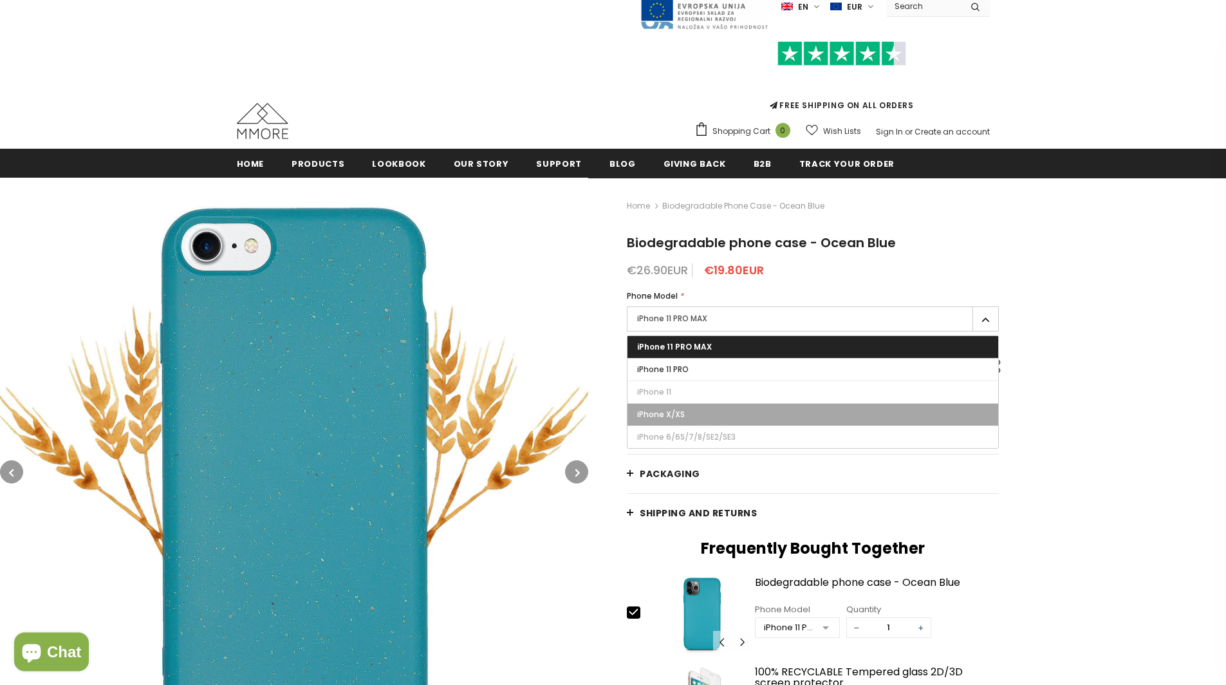
scroll to position [103, 0]
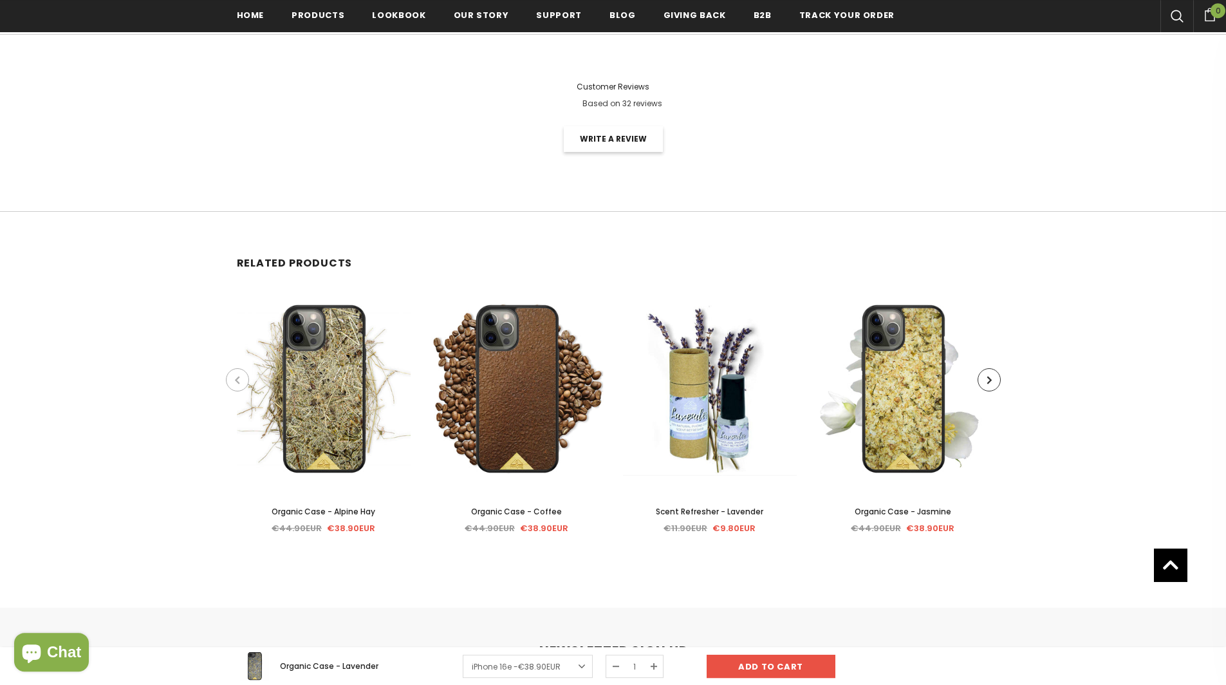
scroll to position [3010, 0]
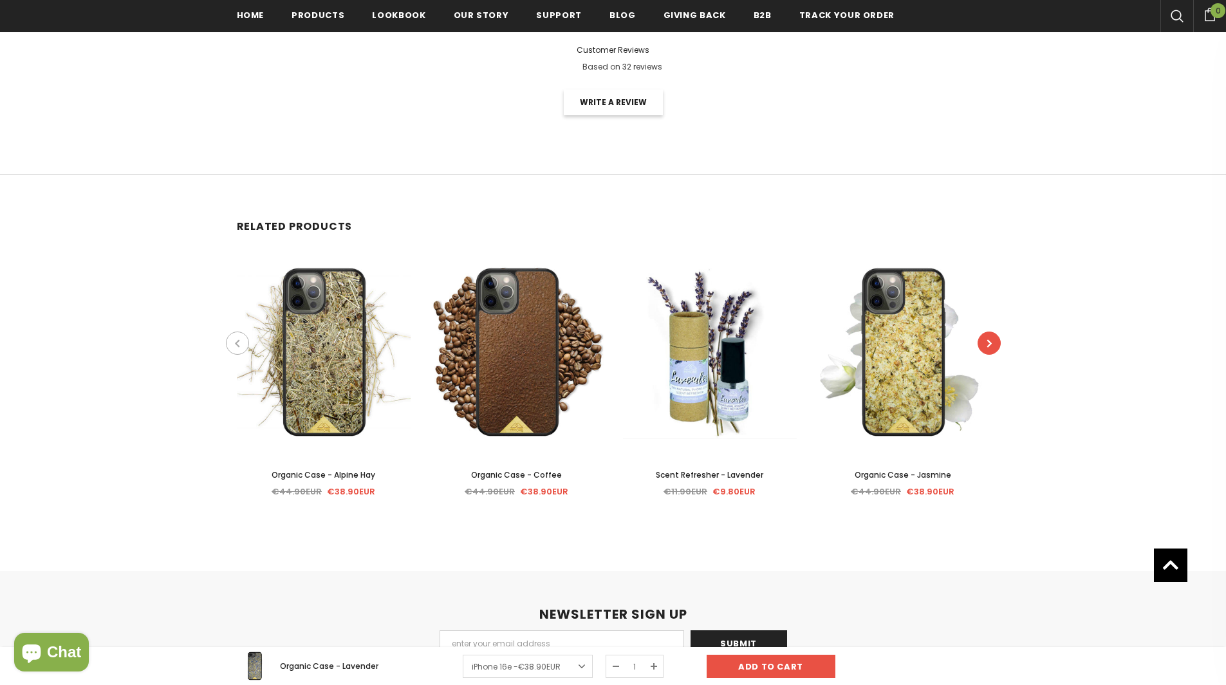
click at [988, 345] on icon "button" at bounding box center [989, 343] width 5 height 13
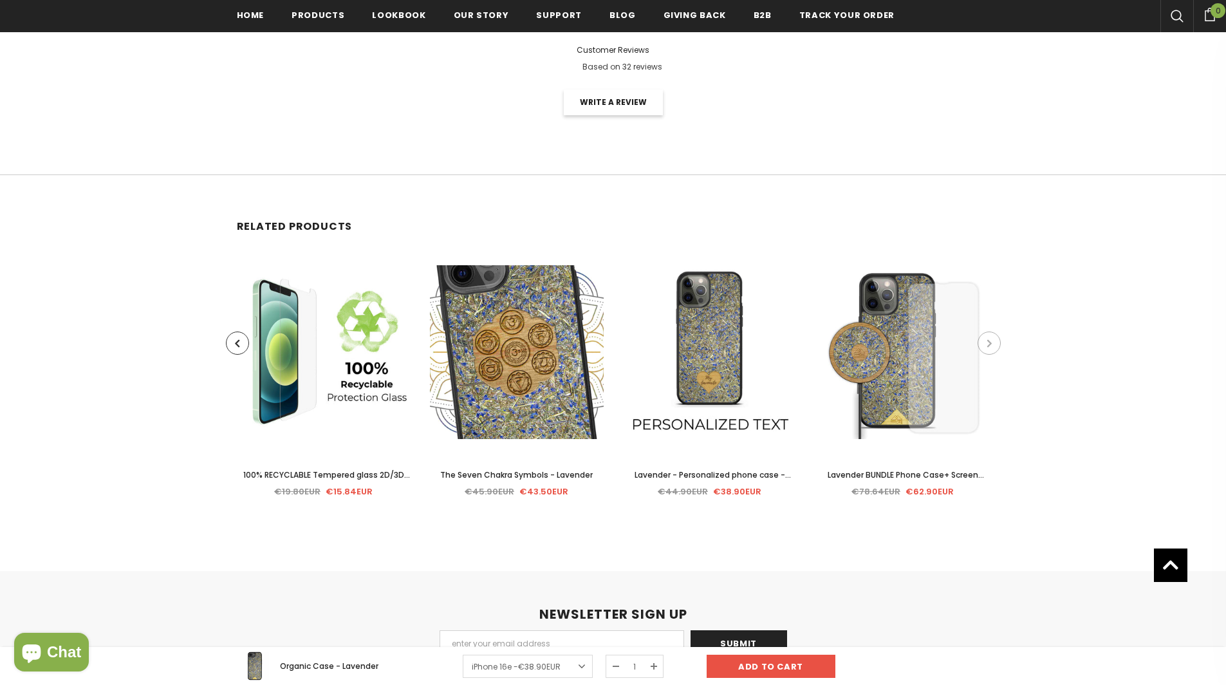
click at [988, 345] on icon "button" at bounding box center [989, 343] width 5 height 13
